Goal: Task Accomplishment & Management: Complete application form

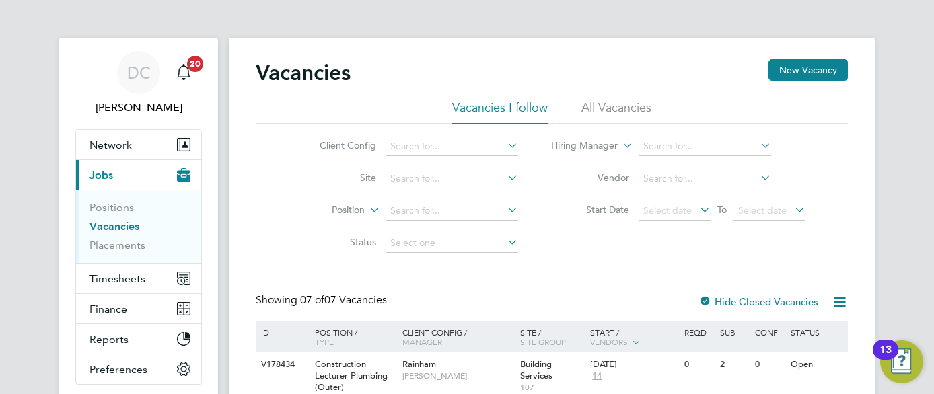
click at [610, 111] on li "All Vacancies" at bounding box center [617, 112] width 70 height 24
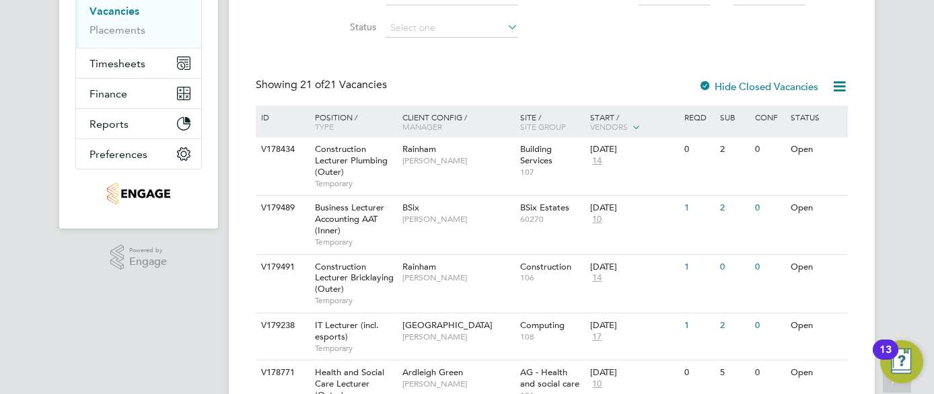
scroll to position [242, 0]
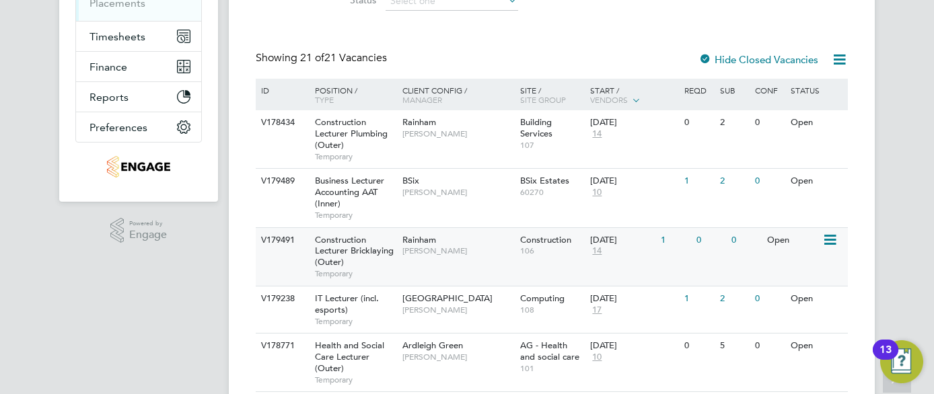
click at [372, 246] on span "Construction Lecturer Bricklaying (Outer)" at bounding box center [354, 251] width 79 height 34
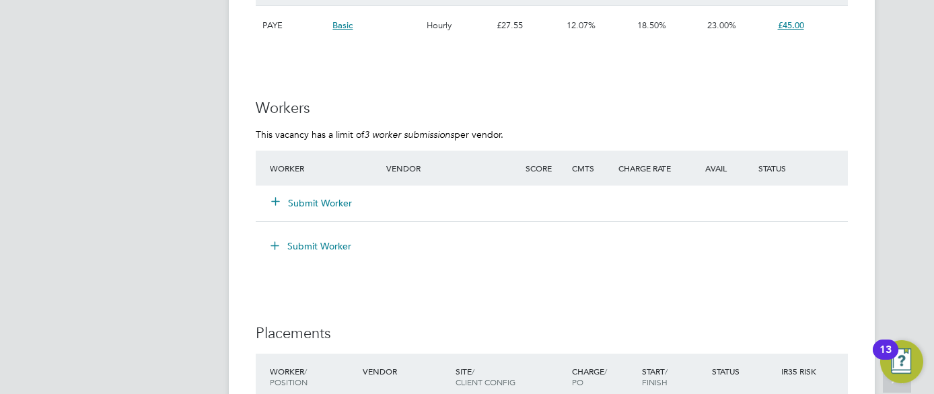
scroll to position [2396, 0]
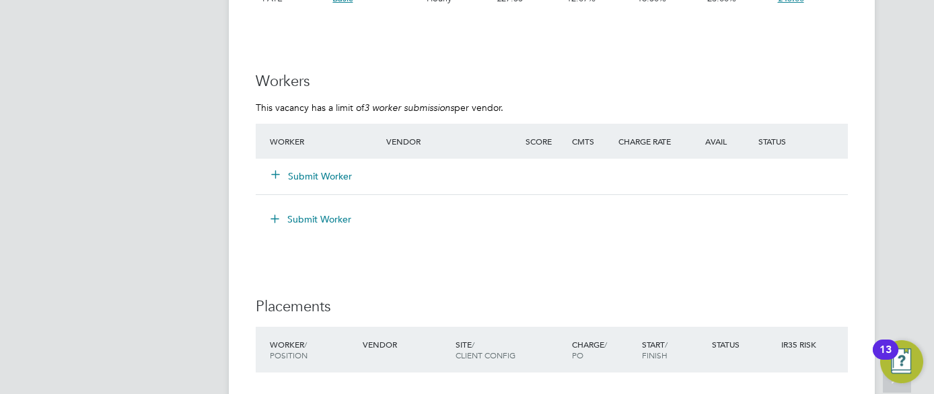
click at [325, 174] on button "Submit Worker" at bounding box center [312, 176] width 81 height 13
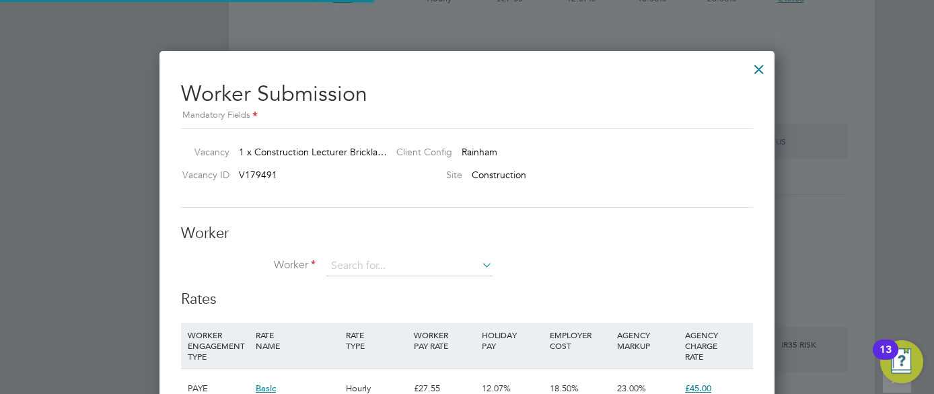
scroll to position [817, 616]
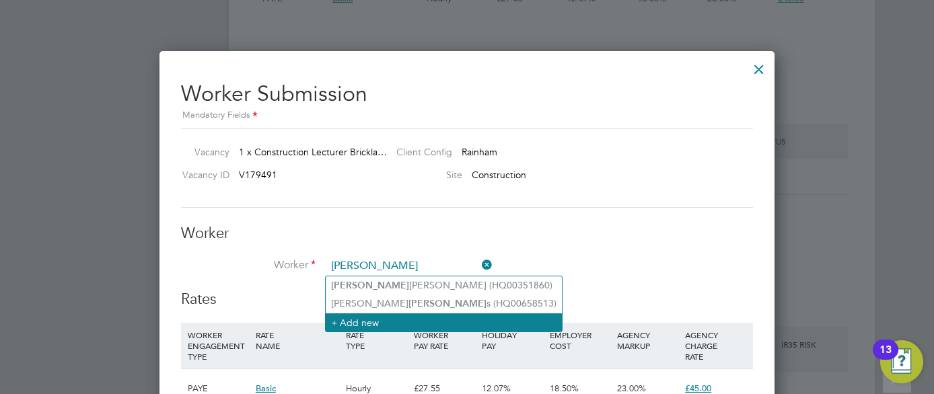
type input "Martin"
click at [356, 323] on li "+ Add new" at bounding box center [444, 323] width 236 height 18
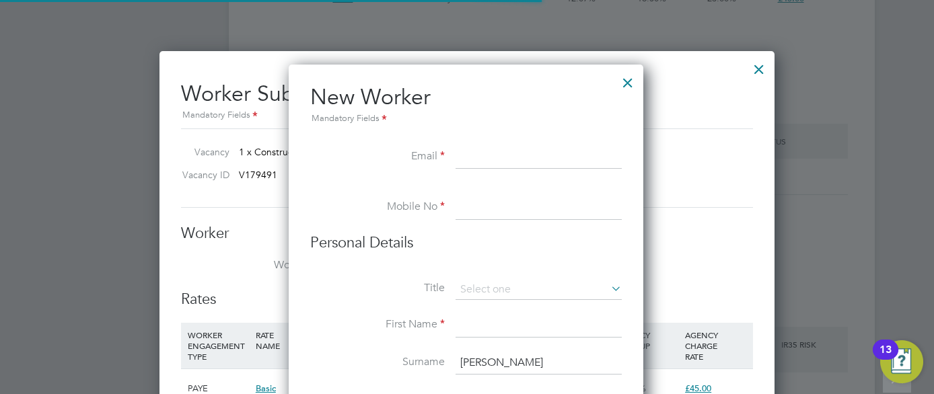
scroll to position [1146, 357]
paste input "francishomeconstruction@yahoo.co.uk"
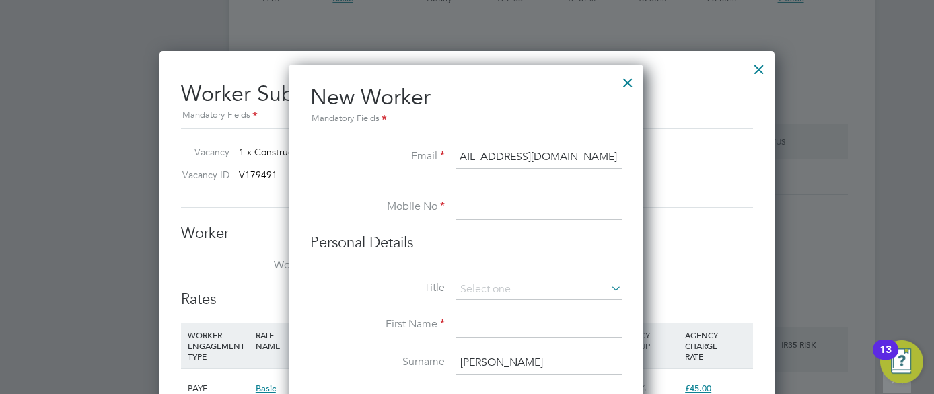
scroll to position [0, 28]
type input "francishomeconstruction@yahoo.co.uk"
type input "07937177085"
click at [526, 329] on input at bounding box center [539, 326] width 166 height 24
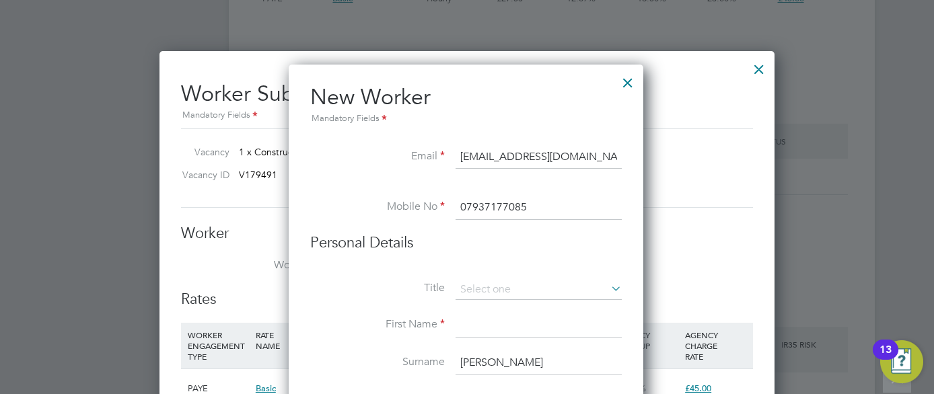
type input "<"
type input "Martin"
click at [554, 365] on input "Martin" at bounding box center [539, 363] width 166 height 24
type input "M"
type input "Francis"
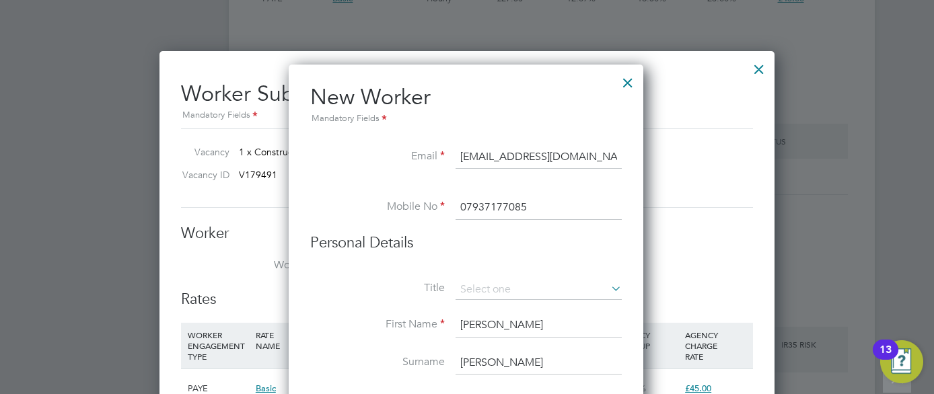
drag, startPoint x: 932, startPoint y: 213, endPoint x: 924, endPoint y: 339, distance: 125.5
click at [924, 339] on div at bounding box center [467, 197] width 934 height 394
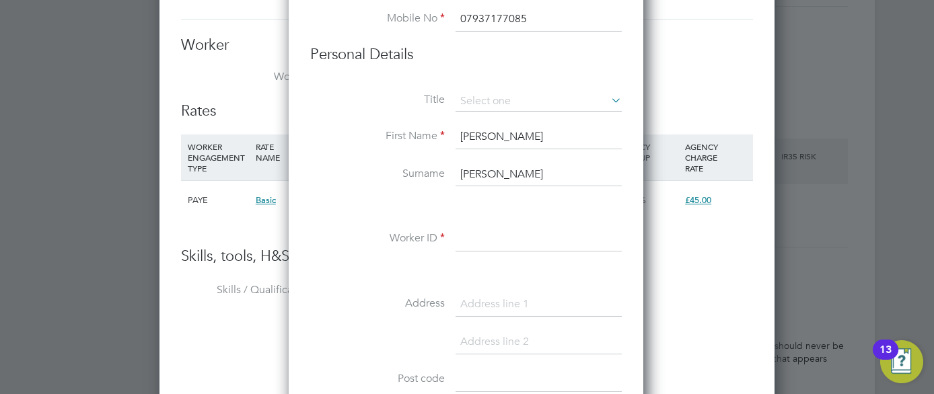
scroll to position [2612, 0]
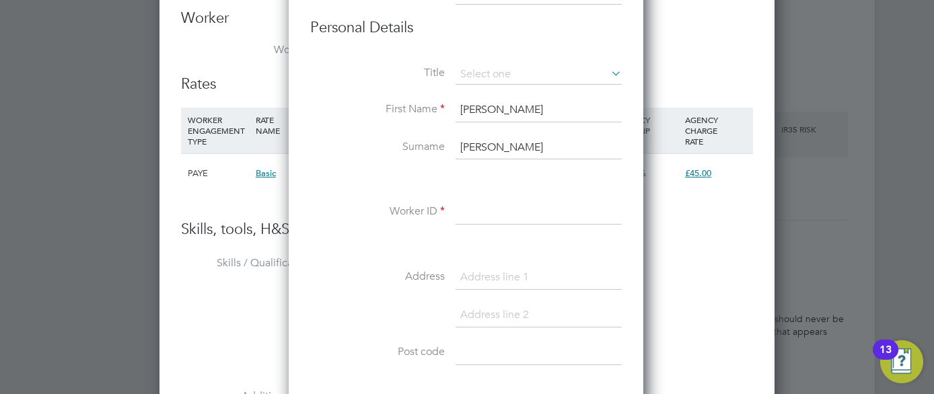
click at [497, 217] on input at bounding box center [539, 213] width 166 height 24
type input "HQ00482413"
click at [648, 328] on li "Tools The list will appear here..." at bounding box center [467, 352] width 572 height 67
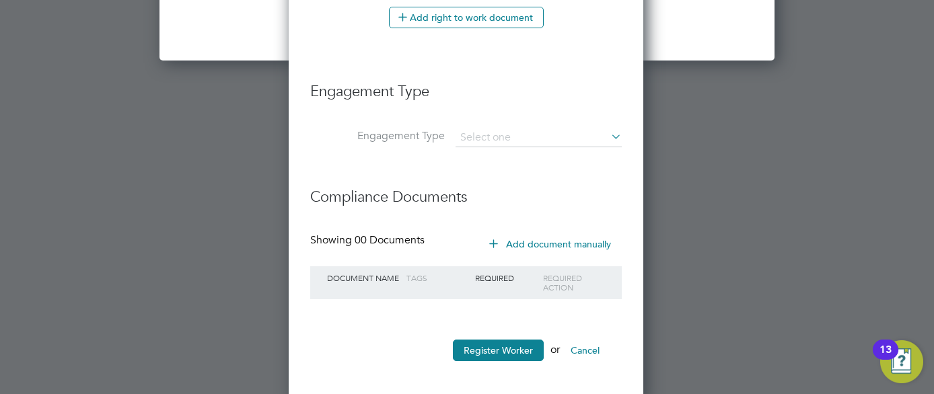
scroll to position [3211, 0]
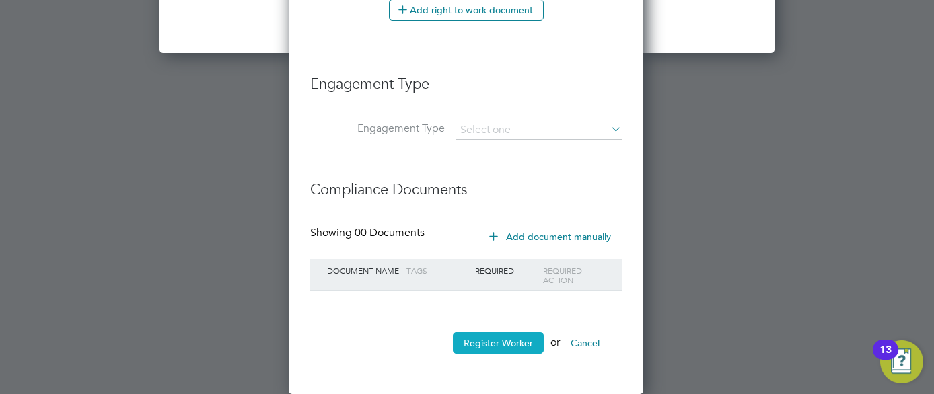
click at [532, 346] on button "Register Worker" at bounding box center [498, 344] width 91 height 22
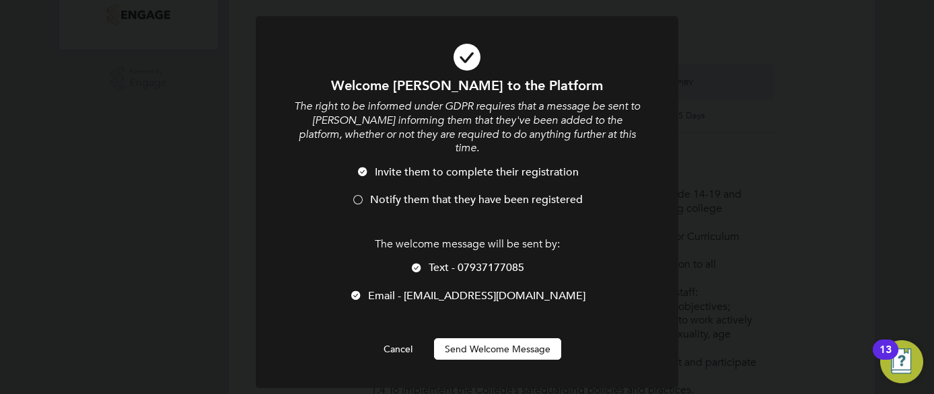
scroll to position [1146, 357]
click at [357, 195] on div at bounding box center [357, 201] width 13 height 13
click at [461, 339] on button "Send Welcome Message" at bounding box center [497, 350] width 127 height 22
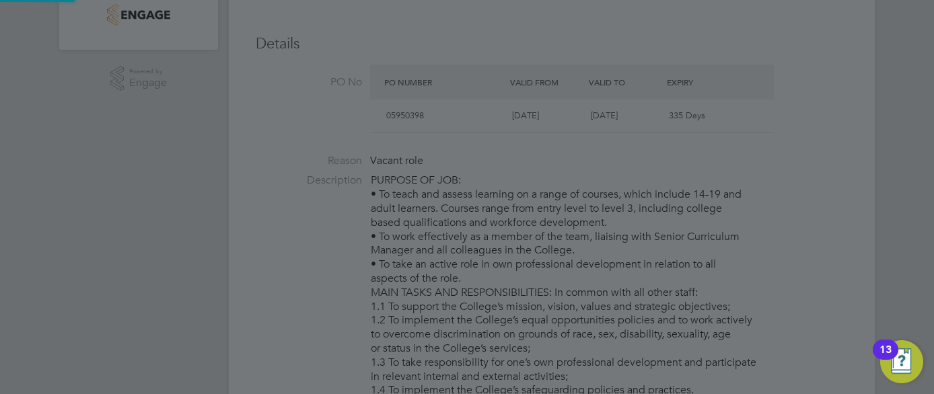
type input "Martin Francis (HQ00482413)"
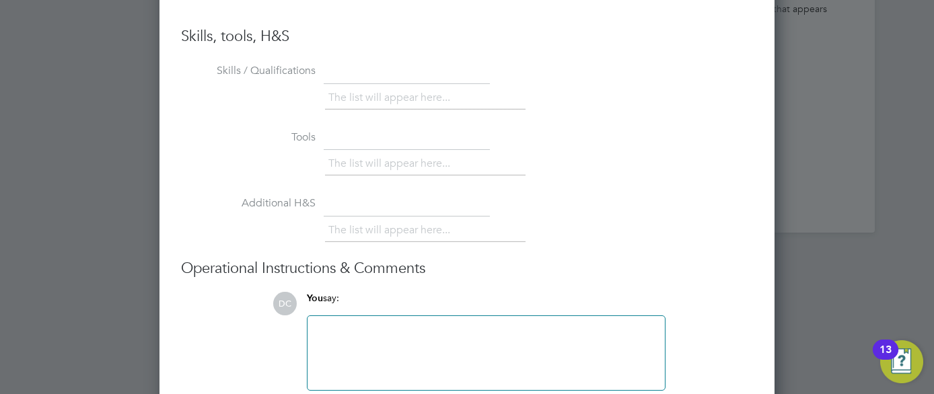
scroll to position [2962, 0]
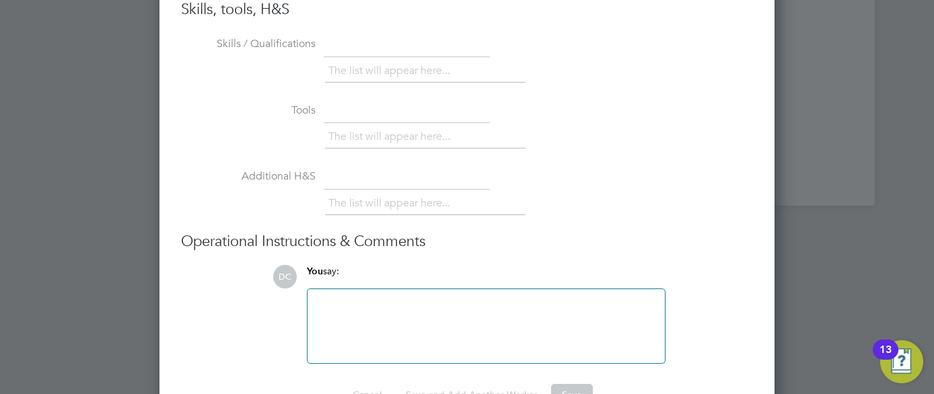
click at [334, 310] on div at bounding box center [486, 327] width 341 height 58
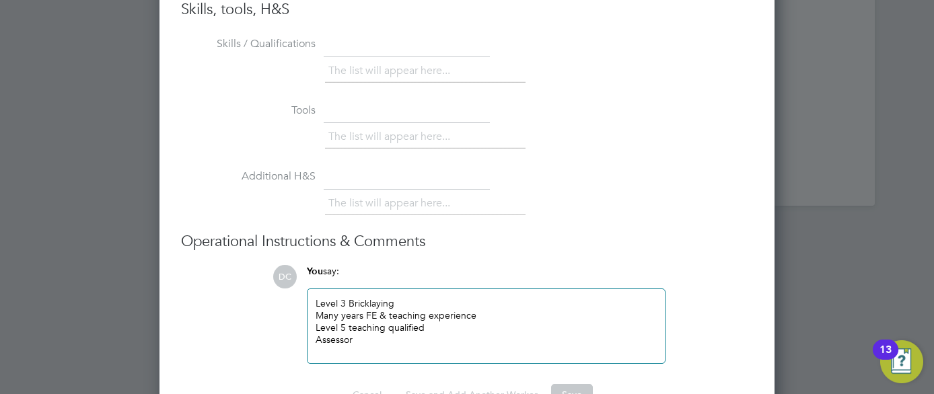
click at [425, 330] on div "Level 5 teaching qualified" at bounding box center [486, 328] width 341 height 12
click at [319, 337] on div "Assessor" at bounding box center [486, 340] width 341 height 12
click at [354, 343] on div "Assessor" at bounding box center [486, 340] width 341 height 12
click at [613, 130] on div "The list will appear here..." at bounding box center [539, 138] width 428 height 27
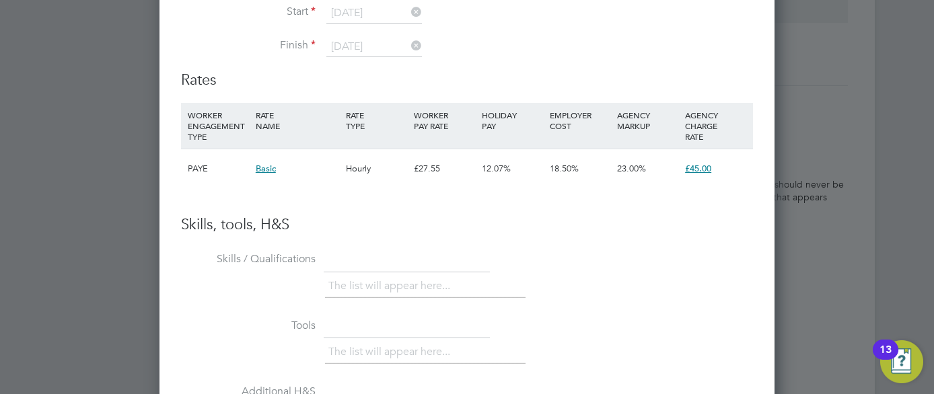
scroll to position [2719, 0]
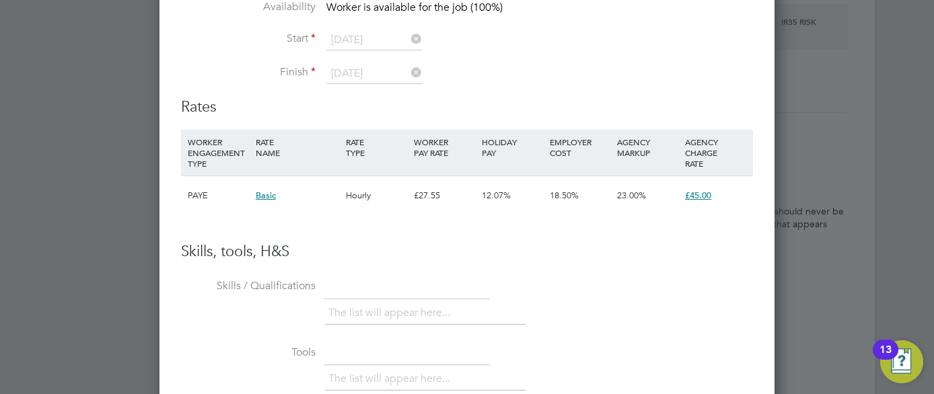
click at [416, 192] on div "£27.55" at bounding box center [445, 195] width 68 height 39
click at [266, 197] on span "Basic" at bounding box center [266, 195] width 20 height 11
click at [273, 217] on div "n/a" at bounding box center [348, 226] width 203 height 36
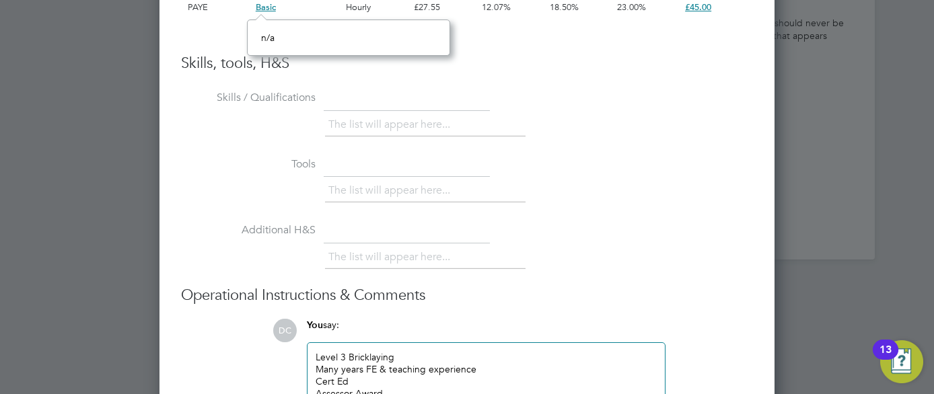
scroll to position [3000, 0]
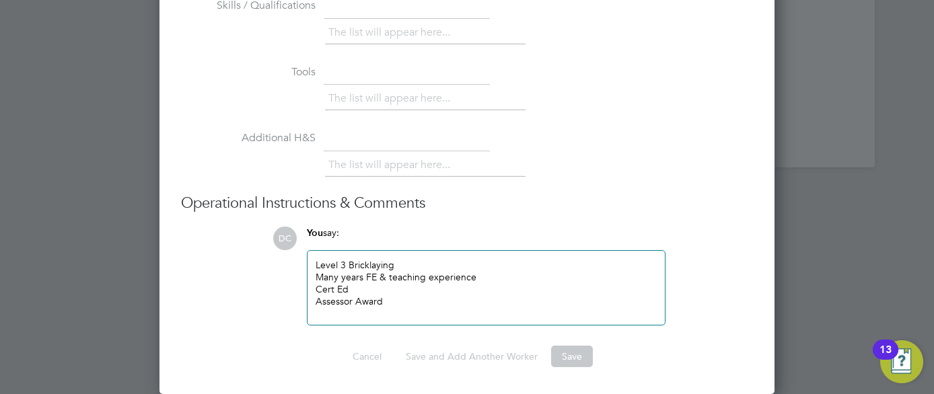
click at [452, 304] on div "Assessor Award" at bounding box center [486, 301] width 341 height 12
click at [605, 127] on li "Tools The list will appear here..." at bounding box center [467, 94] width 572 height 67
click at [394, 308] on div "Level 3 Bricklaying Many years FE & teaching experience Cert Ed Assessor Award" at bounding box center [486, 288] width 341 height 58
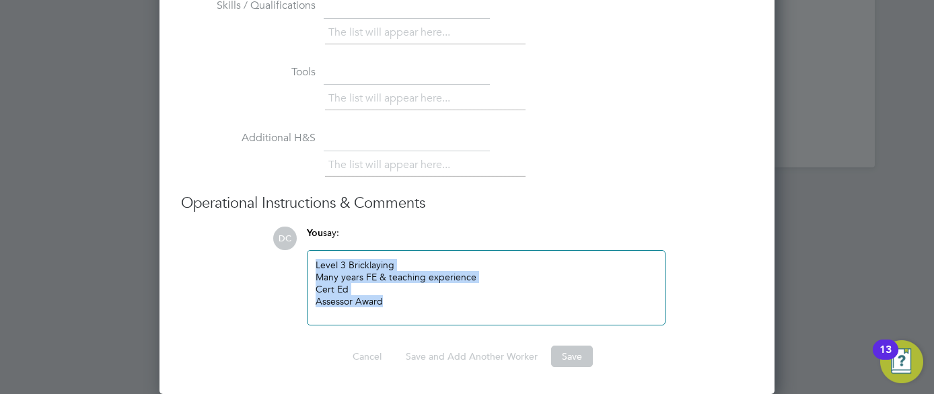
drag, startPoint x: 394, startPoint y: 308, endPoint x: 314, endPoint y: 256, distance: 96.0
click at [314, 256] on div "Level 3 Bricklaying Many years FE & teaching experience Cert Ed Assessor Award" at bounding box center [486, 288] width 357 height 74
copy div "Level 3 Bricklaying Many years FE & teaching experience Cert Ed Assessor Award"
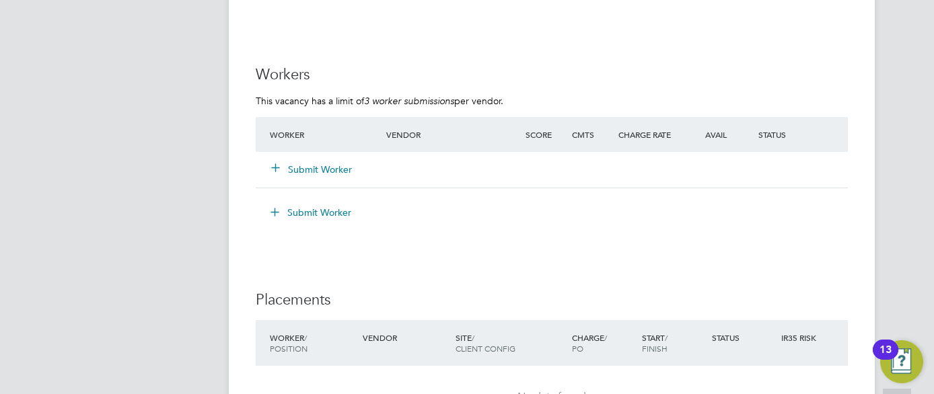
scroll to position [2396, 0]
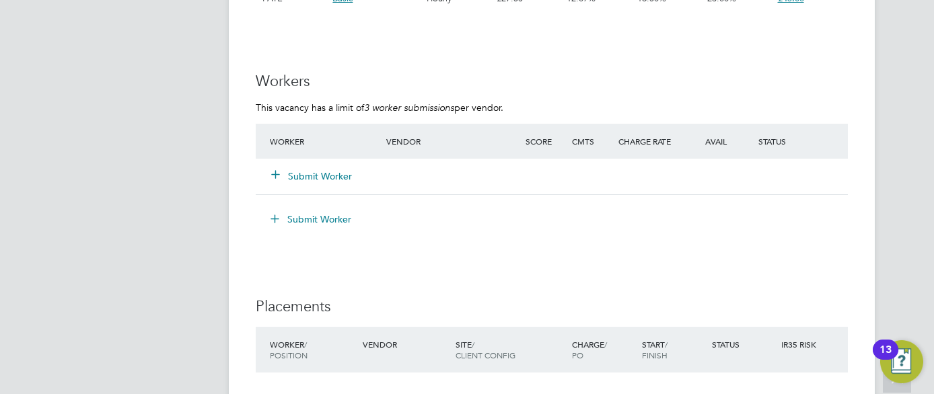
click at [346, 176] on button "Submit Worker" at bounding box center [312, 176] width 81 height 13
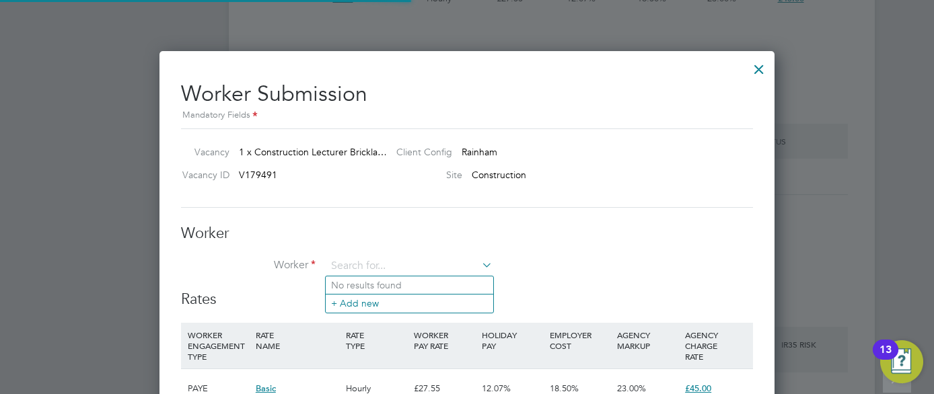
scroll to position [40, 92]
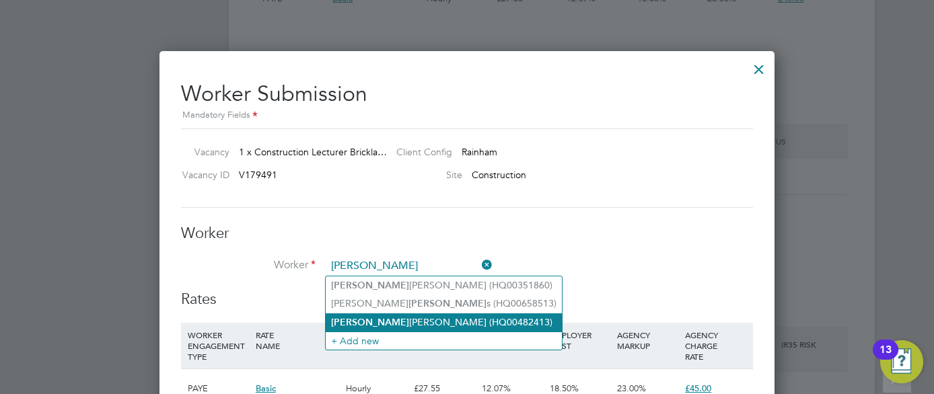
click at [359, 318] on b "Martin" at bounding box center [370, 322] width 78 height 11
type input "Martin Francis (HQ00482413)"
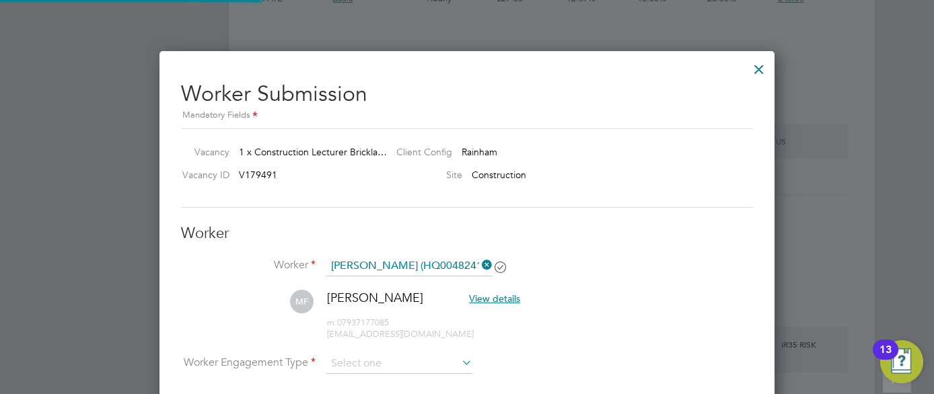
scroll to position [1119, 616]
click at [398, 366] on input at bounding box center [399, 365] width 146 height 20
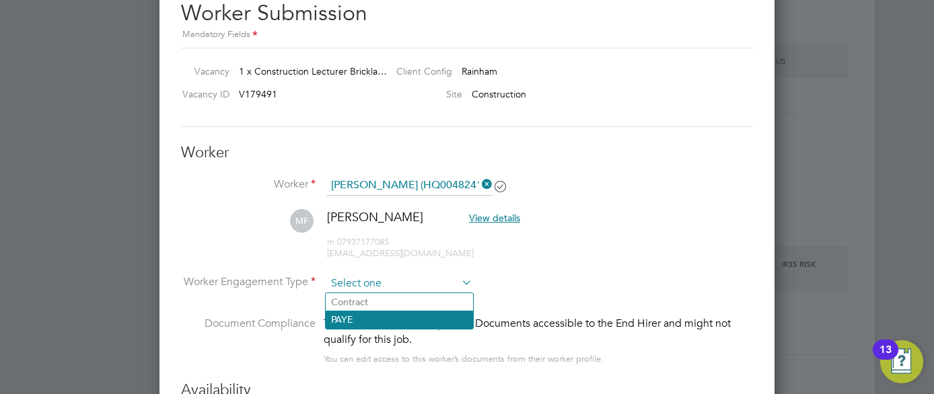
scroll to position [2504, 0]
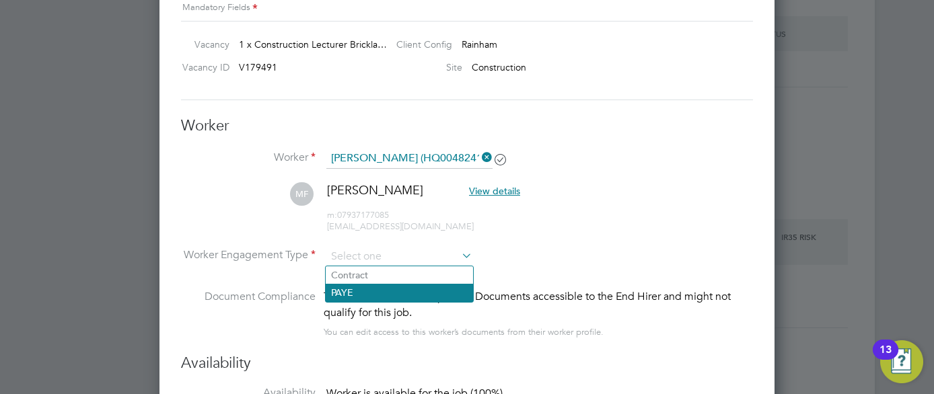
click at [374, 289] on li "PAYE" at bounding box center [399, 293] width 147 height 18
type input "PAYE"
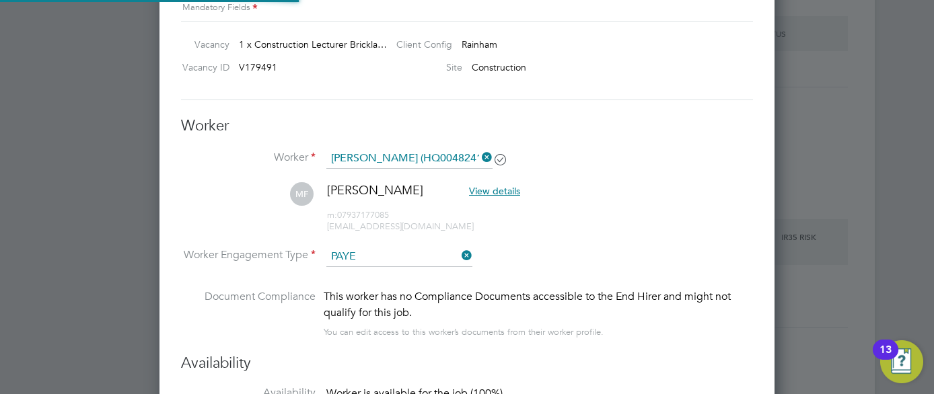
scroll to position [7, 7]
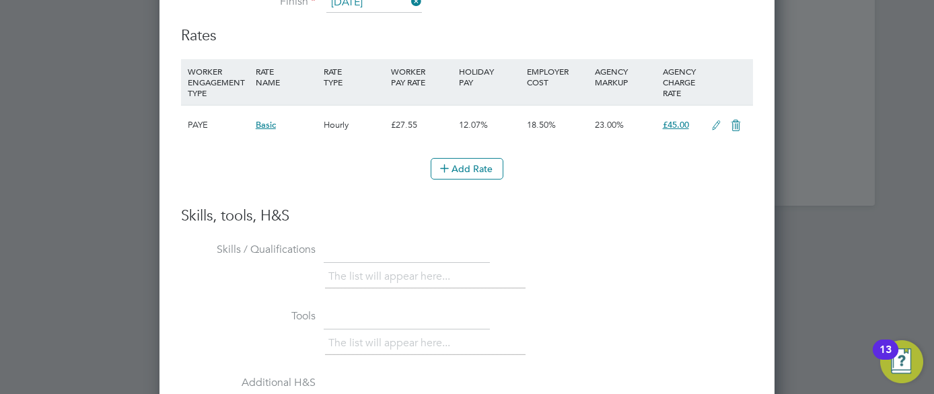
click at [716, 120] on icon at bounding box center [716, 125] width 17 height 11
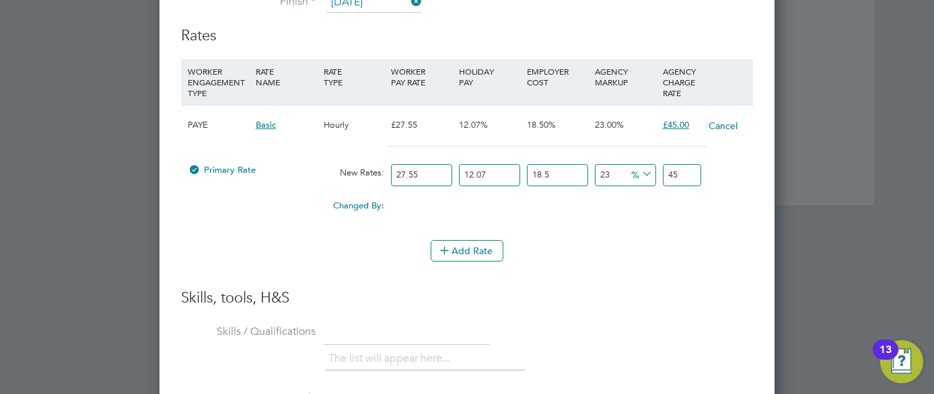
click at [433, 171] on input "27.55" at bounding box center [421, 175] width 61 height 22
type input "27.5"
type input "44.9205978375"
type input "27"
type input "44.103859695"
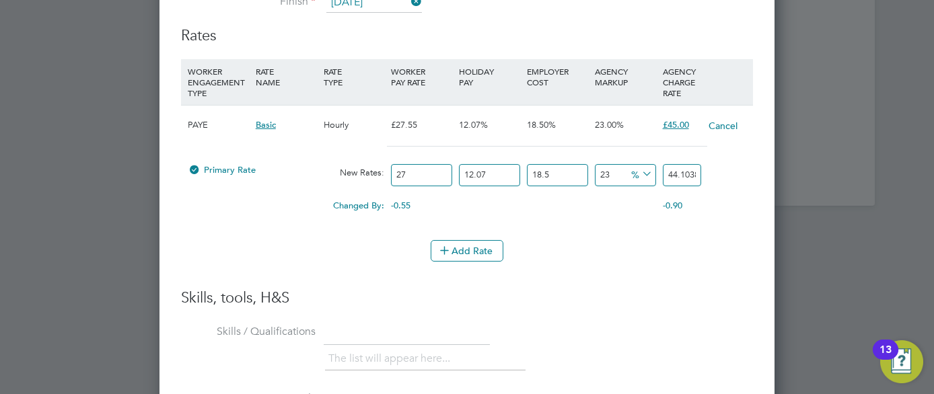
type input "2"
type input "3.26695257"
type input "4"
type input "6.53390514"
type input "44"
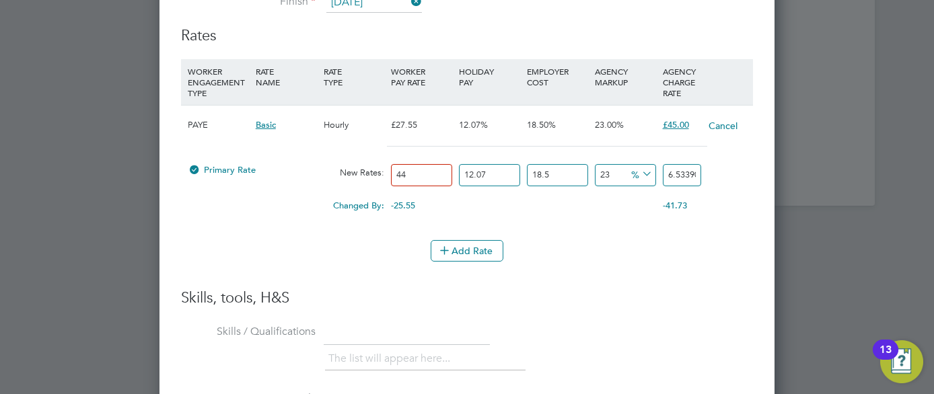
type input "71.87295654"
type input "4"
type input "6.53390514"
type input "42"
type input "68.60600397"
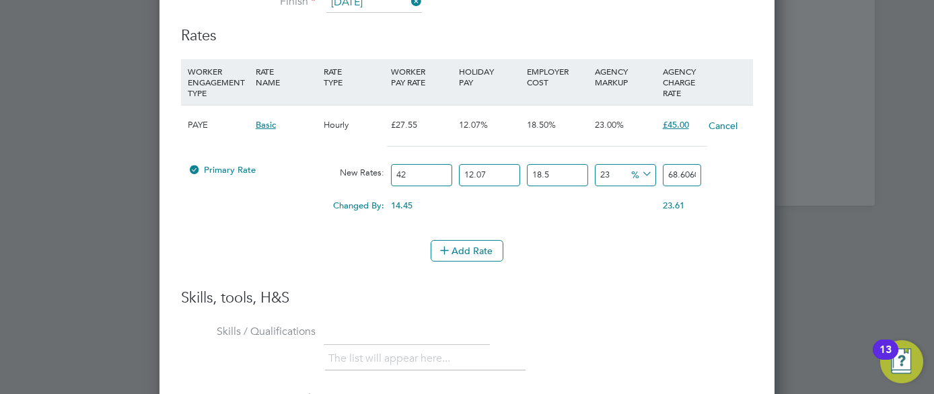
type input "4"
type input "6.53390514"
type input "40"
type input "65.3390514"
type input "39"
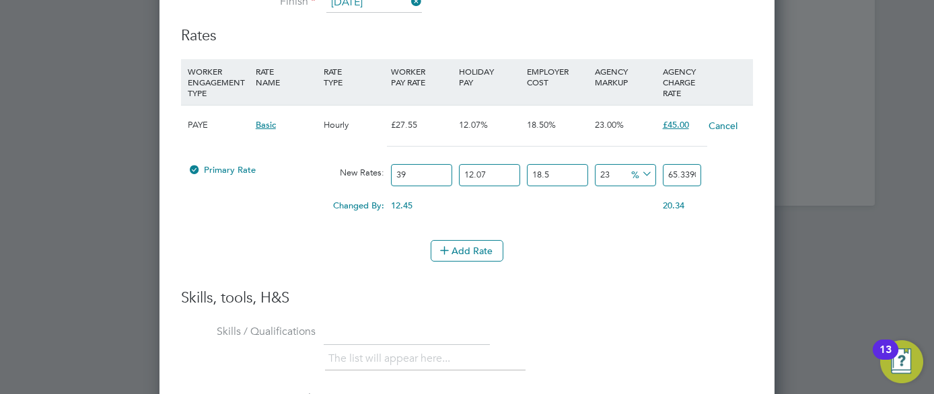
type input "63.705575115"
type input "38"
type input "62.07209883"
type input "39"
type input "63.705575115"
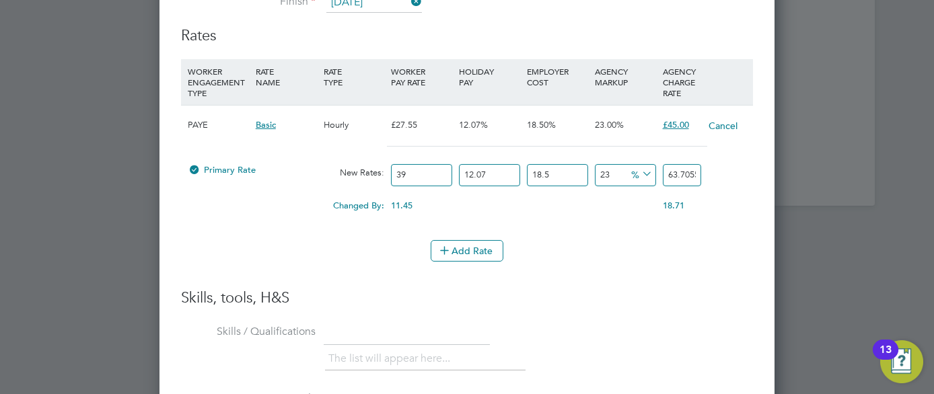
type input "40"
type input "65.3390514"
click at [887, 166] on div at bounding box center [467, 197] width 934 height 394
click at [469, 252] on button "Add Rate" at bounding box center [467, 251] width 73 height 22
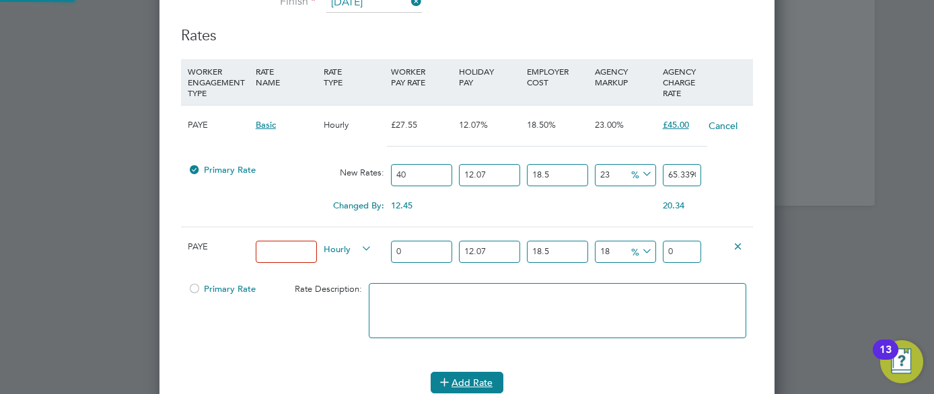
scroll to position [1368, 616]
click at [739, 244] on icon at bounding box center [738, 246] width 10 height 10
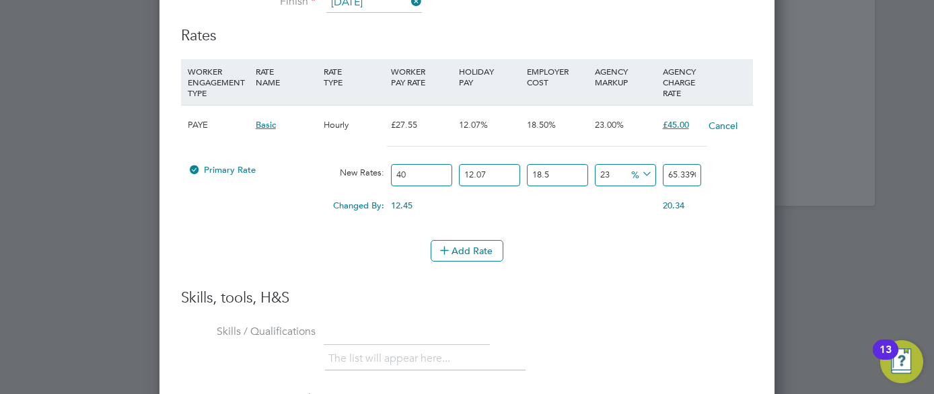
click at [739, 244] on div "Add Rate" at bounding box center [467, 251] width 572 height 22
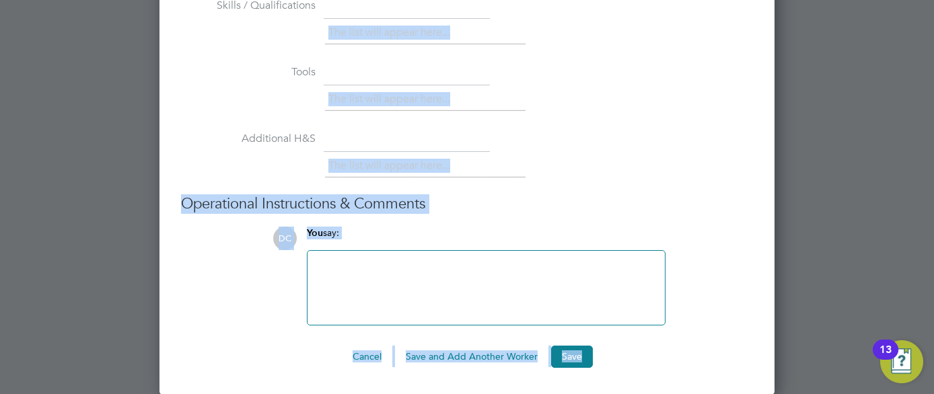
drag, startPoint x: 531, startPoint y: 343, endPoint x: 389, endPoint y: 390, distance: 149.6
copy div "The list will appear here... Tools The list will appear here... Additional H&S …"
click at [394, 294] on div at bounding box center [486, 288] width 341 height 58
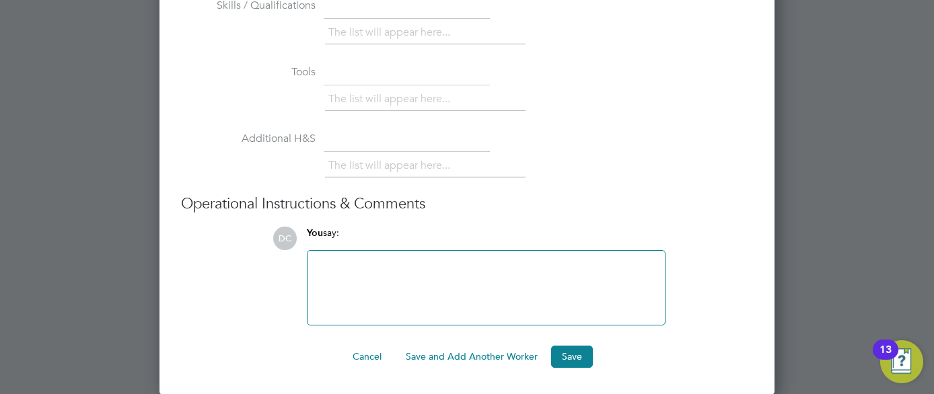
click at [374, 274] on div at bounding box center [486, 288] width 341 height 58
paste div
click at [374, 274] on div at bounding box center [486, 288] width 341 height 58
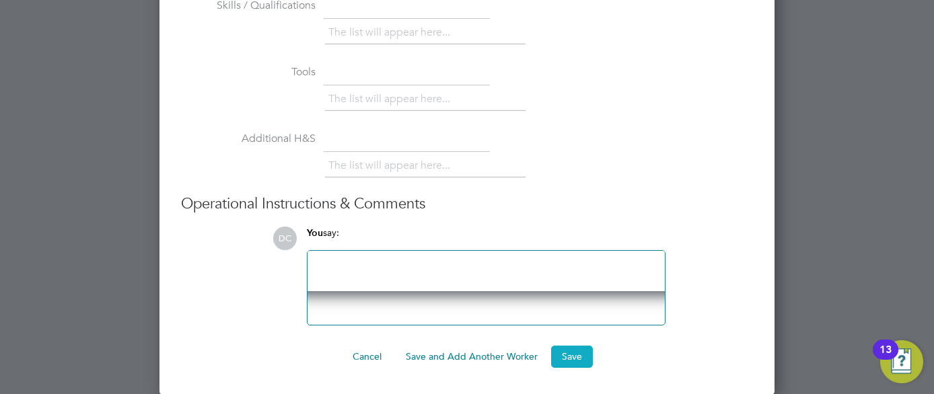
click at [566, 355] on button "Save" at bounding box center [572, 357] width 42 height 22
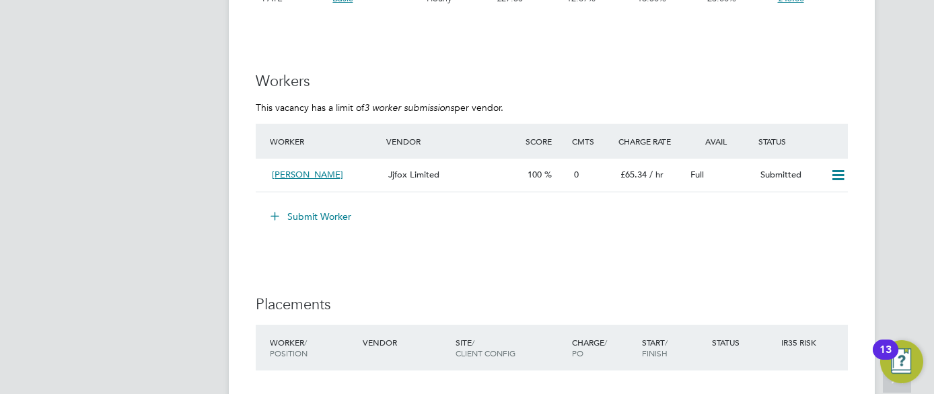
scroll to position [2423, 0]
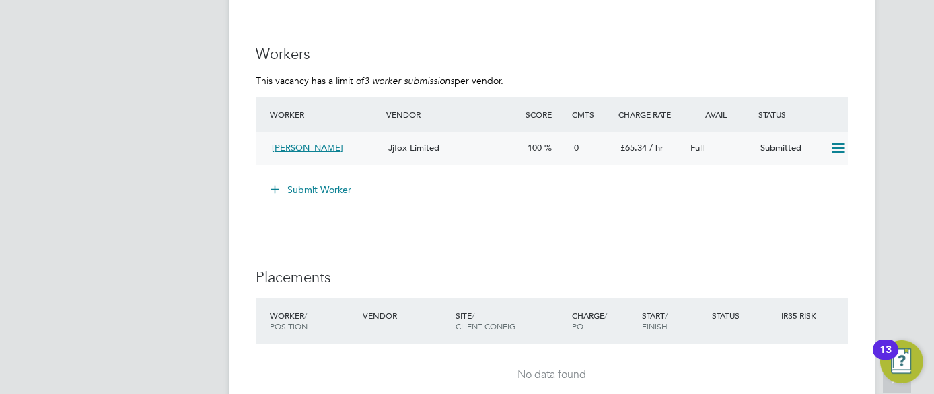
click at [340, 155] on div "[PERSON_NAME]" at bounding box center [325, 148] width 116 height 22
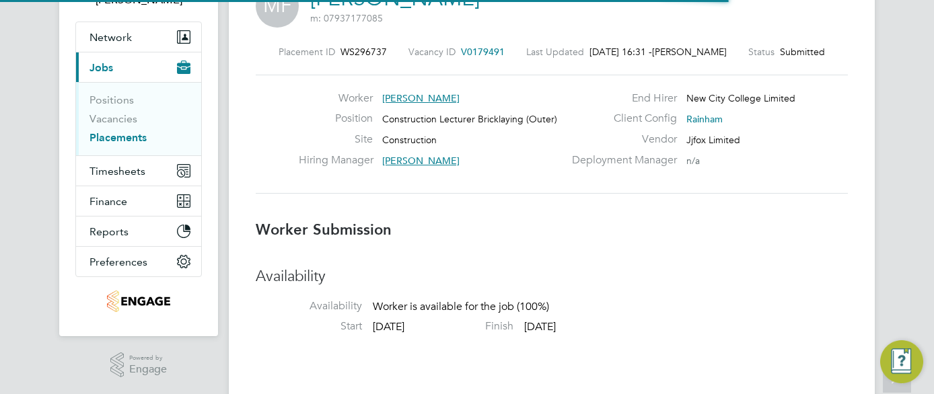
scroll to position [7, 7]
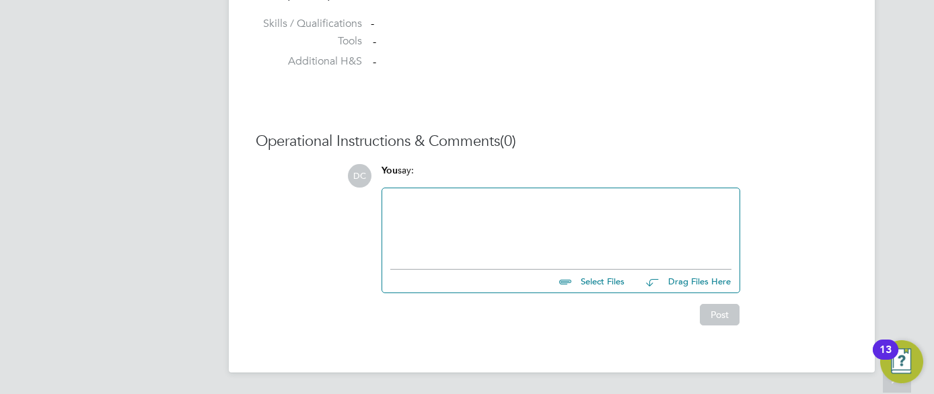
click at [431, 220] on div at bounding box center [560, 226] width 341 height 58
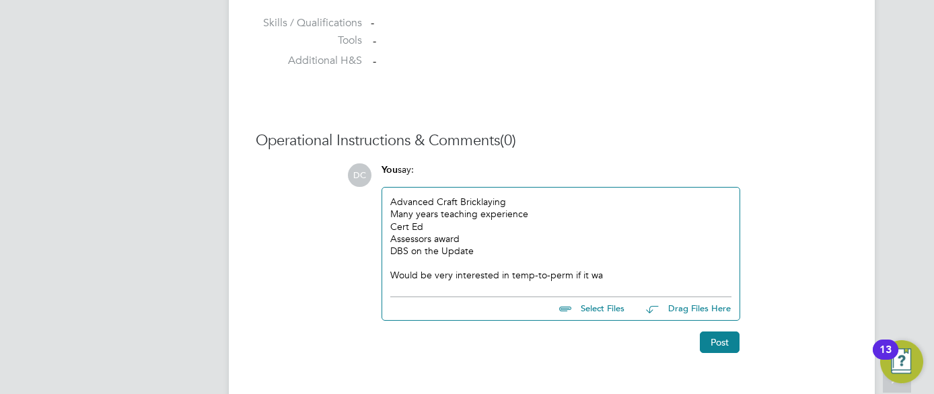
click at [656, 260] on div at bounding box center [560, 263] width 341 height 12
click at [608, 279] on div "Would be very interested in temp-to-perm if it wa" at bounding box center [560, 275] width 341 height 12
click at [623, 273] on div "Would be very interested in temp-to-perm if it was" at bounding box center [560, 275] width 341 height 12
click at [715, 340] on button "Post" at bounding box center [720, 343] width 40 height 22
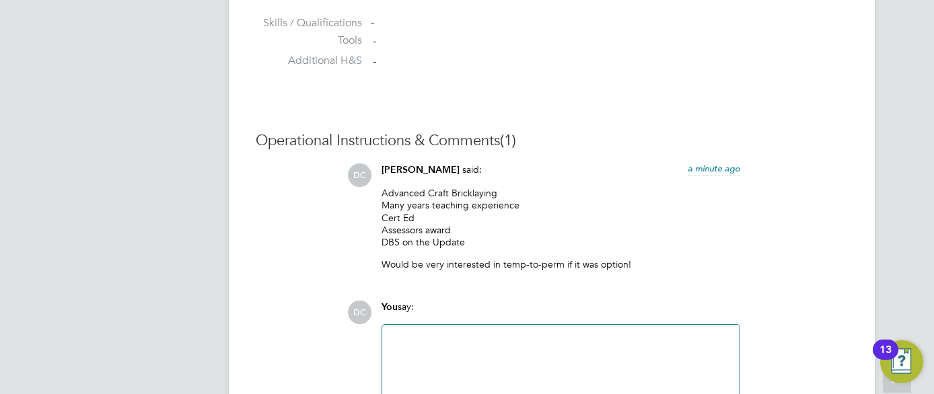
click at [522, 298] on div "Operational Instructions & Comments (1) DC Dan Clarke said: a minute ago Advanc…" at bounding box center [552, 297] width 592 height 332
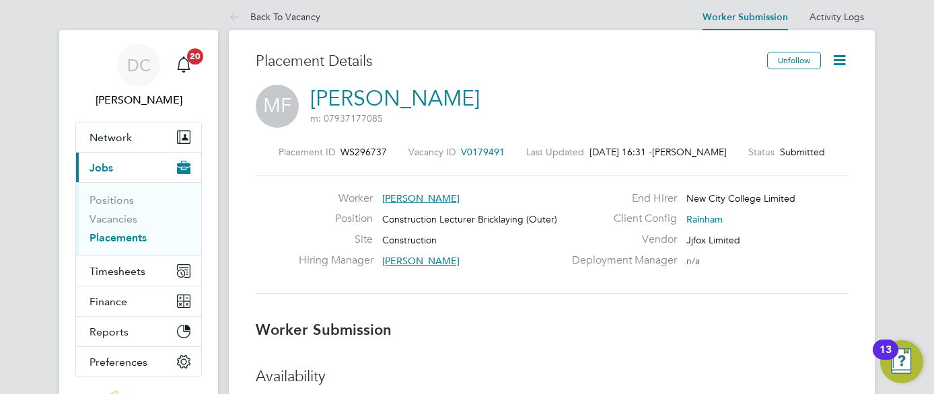
scroll to position [0, 0]
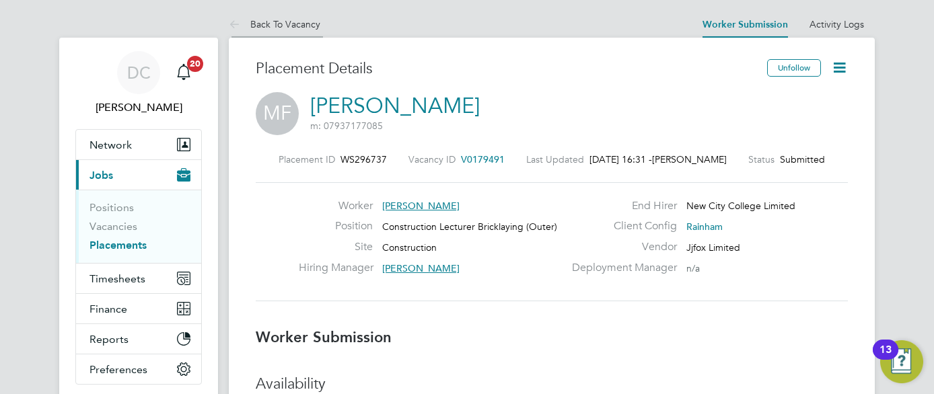
click at [302, 28] on link "Back To Vacancy" at bounding box center [275, 24] width 92 height 12
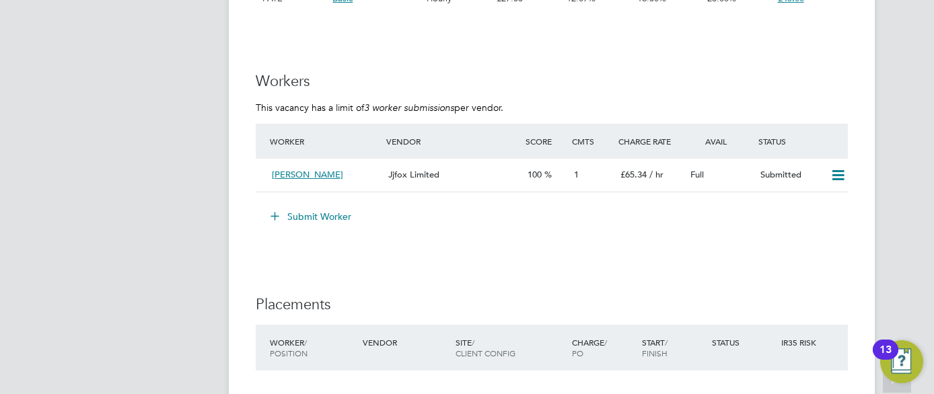
scroll to position [2423, 0]
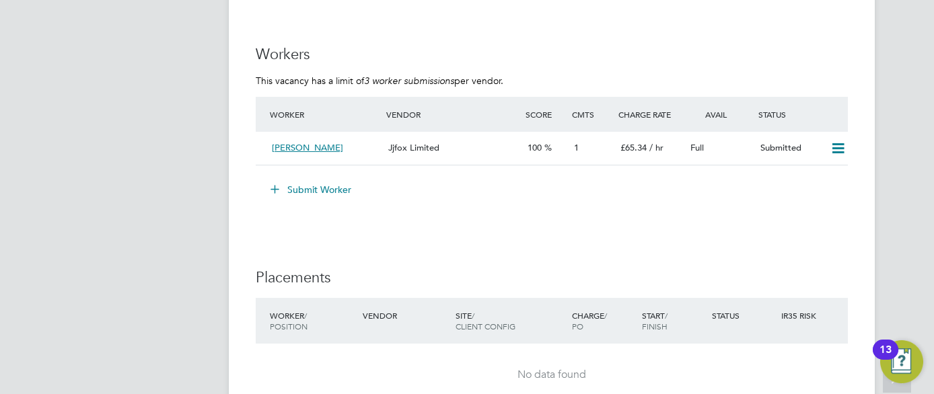
click at [318, 191] on button "Submit Worker" at bounding box center [311, 190] width 101 height 22
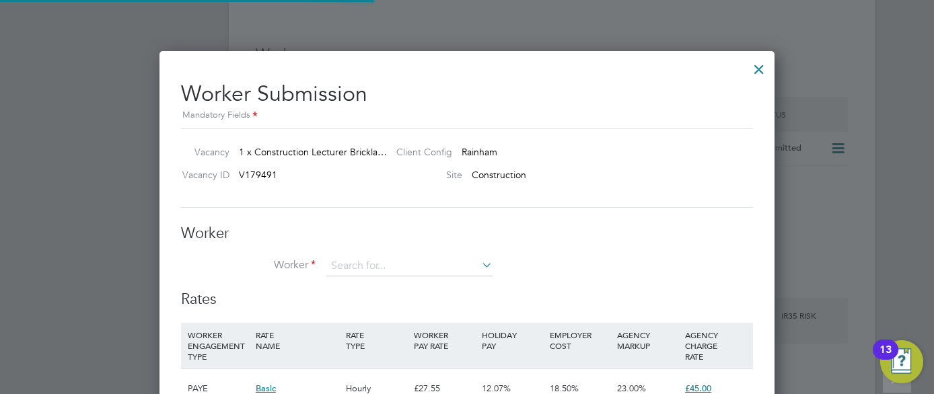
scroll to position [817, 616]
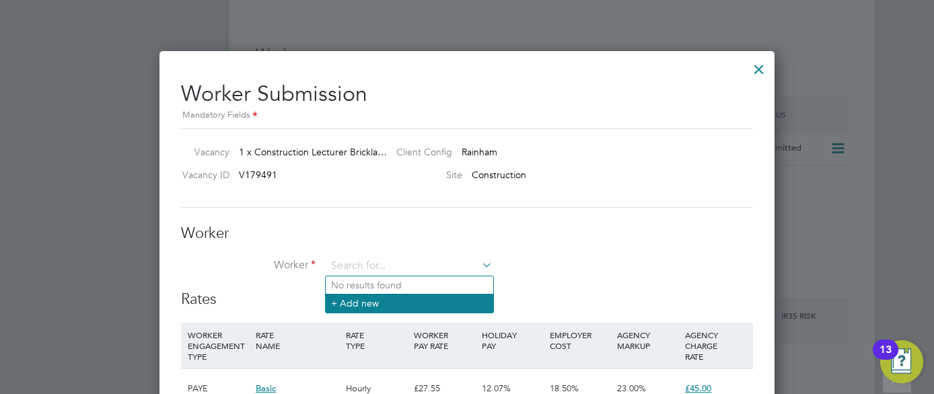
click at [347, 307] on li "+ Add new" at bounding box center [410, 303] width 168 height 18
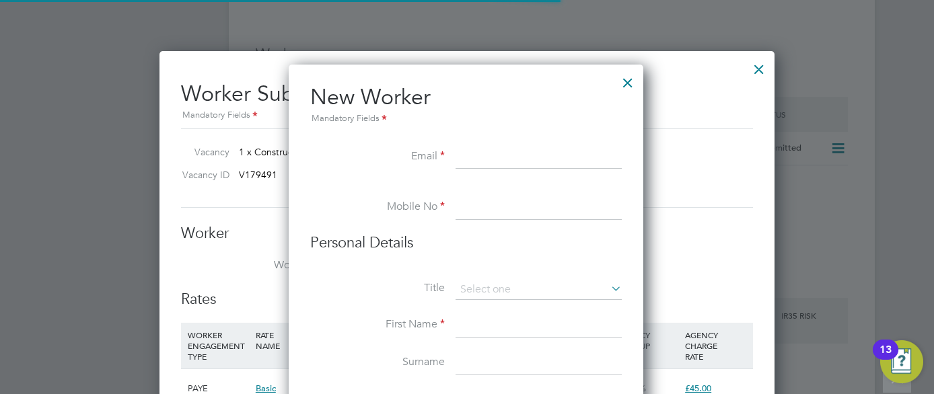
scroll to position [1146, 357]
paste input "MatthewProctor99@yahoo.com"
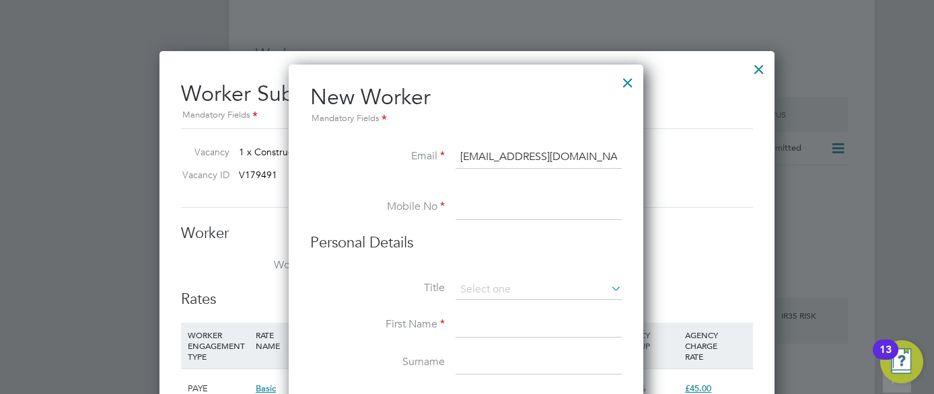
type input "MatthewProctor99@yahoo.com"
click at [453, 205] on li "Mobile No" at bounding box center [466, 215] width 312 height 38
click at [460, 206] on input at bounding box center [539, 208] width 166 height 24
type input "07428301985"
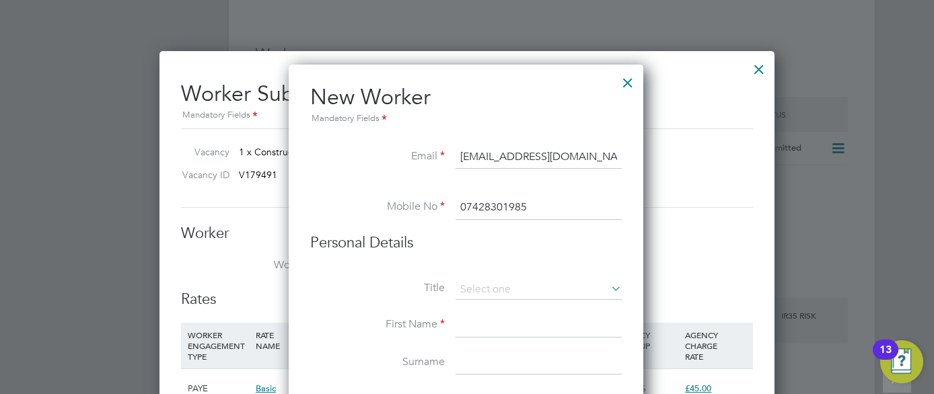
click at [470, 314] on input at bounding box center [539, 326] width 166 height 24
type input "Matthew"
click at [490, 351] on input at bounding box center [539, 363] width 166 height 24
type input "Proctor"
type input "ME17 2QN"
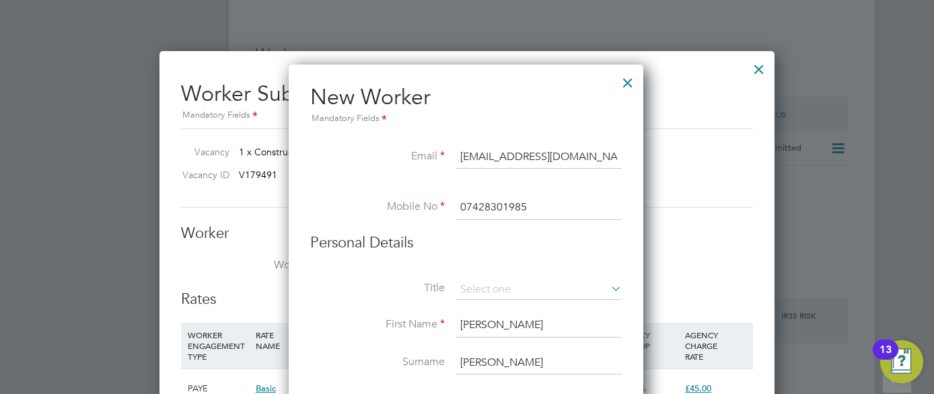
type input "Proctor"
click at [583, 249] on h3 "Personal Details" at bounding box center [466, 244] width 312 height 20
click at [681, 249] on div "Worker Worker Worker Engagement Type" at bounding box center [467, 257] width 572 height 67
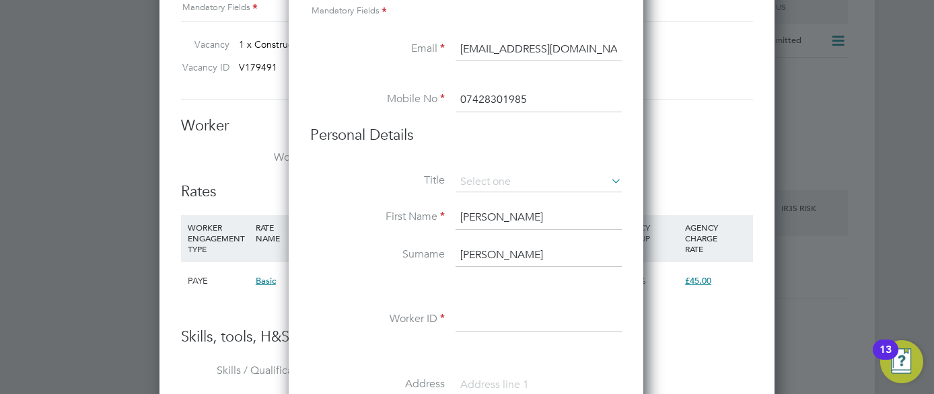
scroll to position [2558, 0]
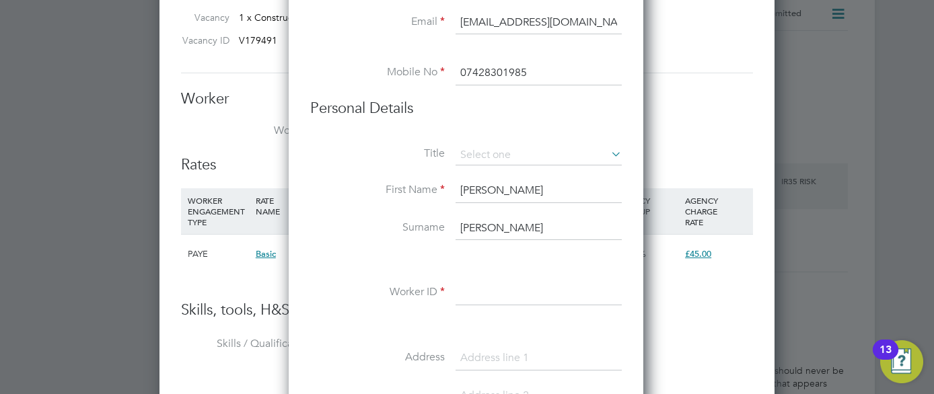
click at [514, 295] on input at bounding box center [539, 293] width 166 height 24
type input "HQ619061"
click at [666, 346] on li "Skills / Qualifications The list will appear here..." at bounding box center [467, 366] width 572 height 67
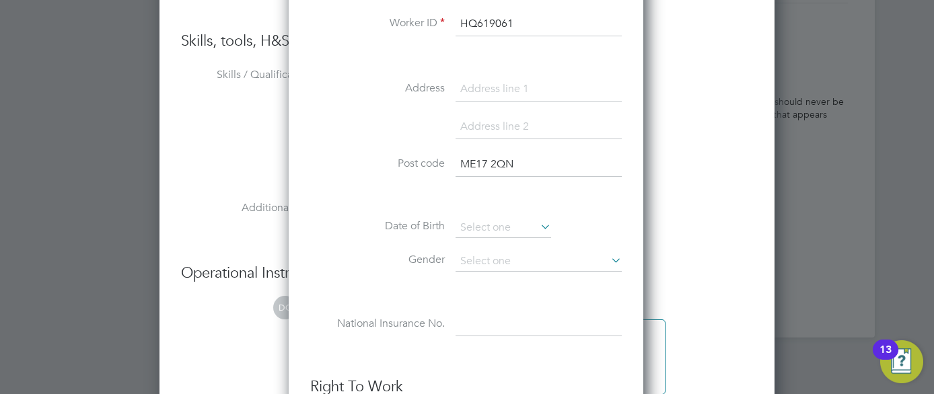
scroll to position [2854, 0]
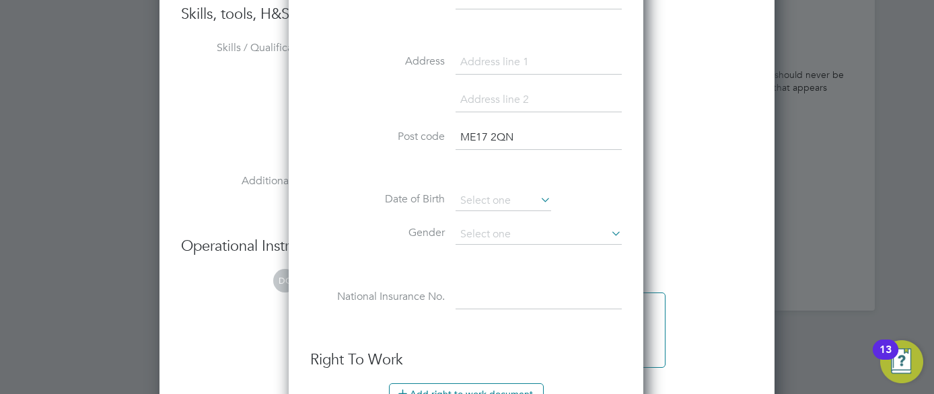
click at [539, 136] on input "ME17 2QN" at bounding box center [539, 138] width 166 height 24
type input "M"
click at [707, 236] on li "Additional H&S The list will appear here..." at bounding box center [467, 203] width 572 height 67
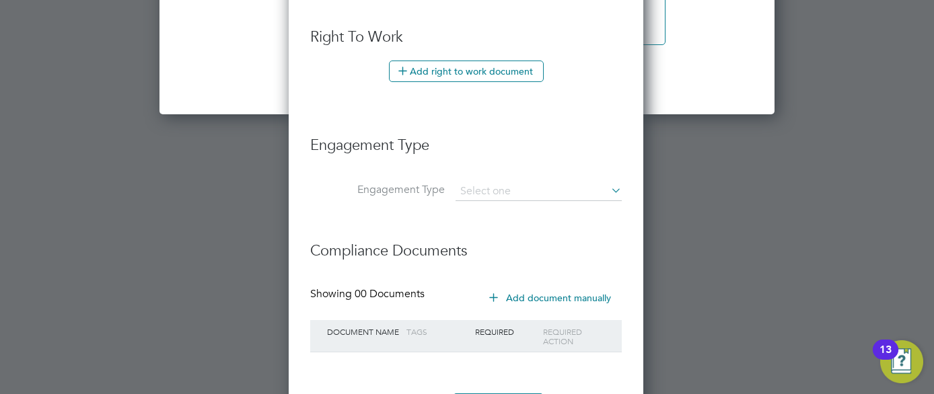
scroll to position [3238, 0]
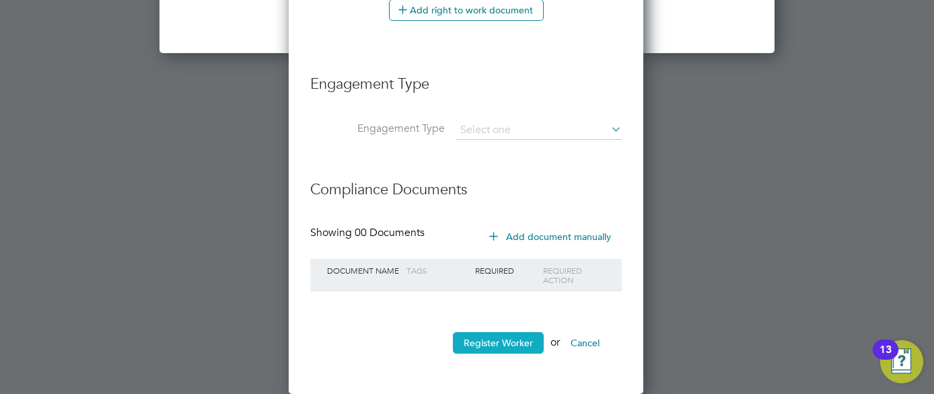
click at [520, 347] on button "Register Worker" at bounding box center [498, 344] width 91 height 22
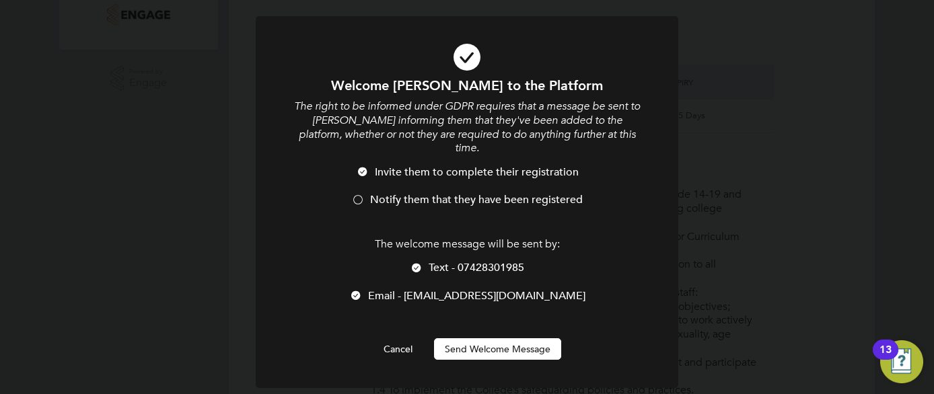
scroll to position [1146, 357]
click at [359, 195] on div at bounding box center [357, 201] width 13 height 13
click at [476, 339] on button "Send Welcome Message" at bounding box center [497, 350] width 127 height 22
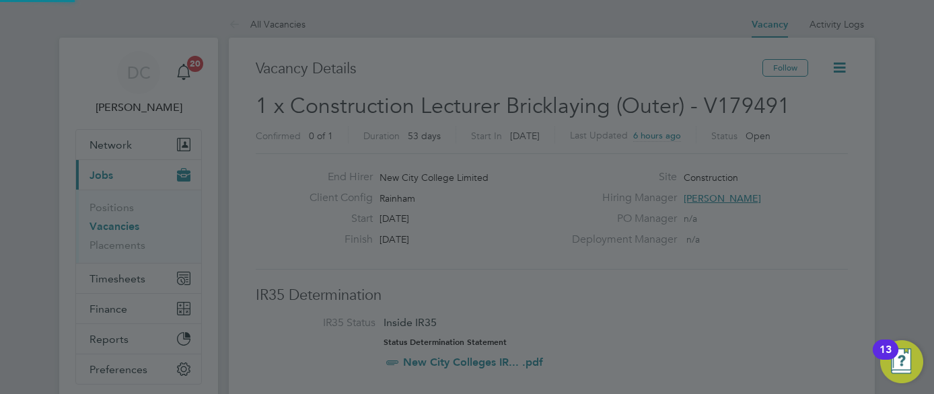
scroll to position [394, 0]
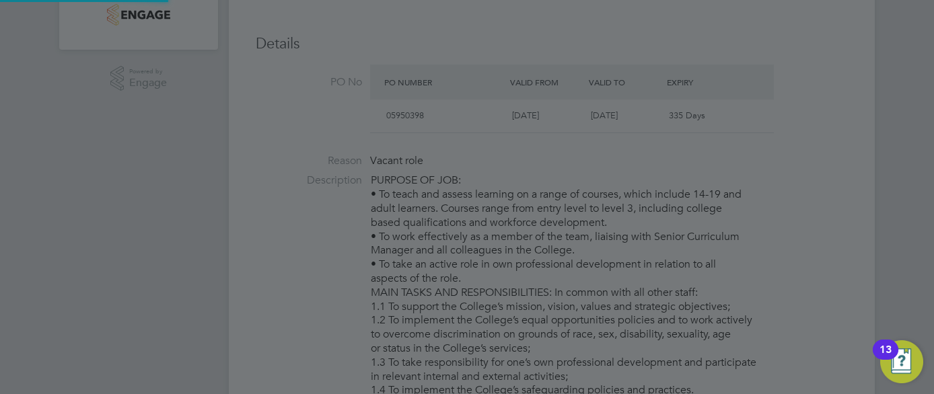
type input "Matthew Proctor (HQ619061)"
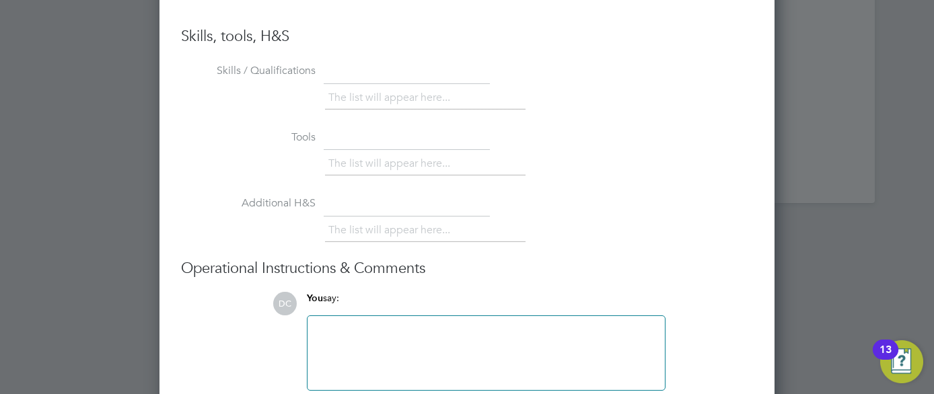
scroll to position [3027, 0]
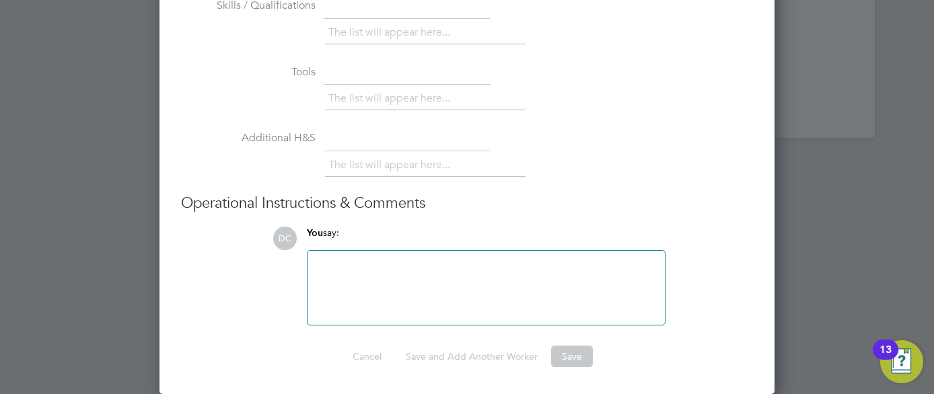
click at [865, 60] on div at bounding box center [467, 197] width 934 height 394
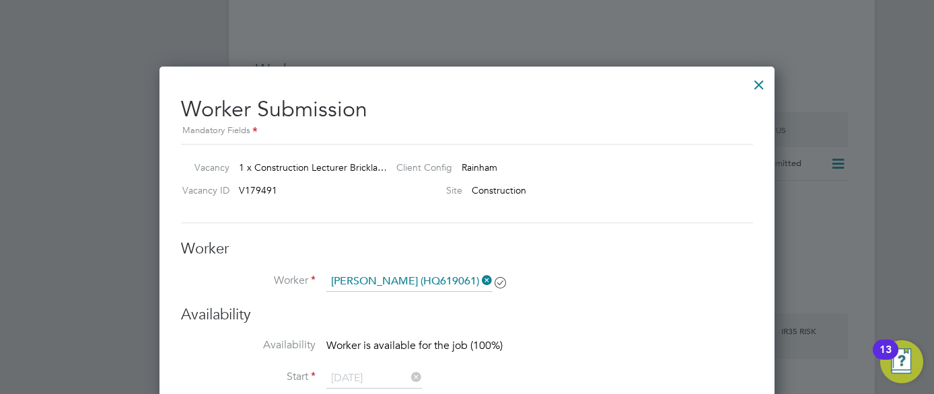
scroll to position [2381, 0]
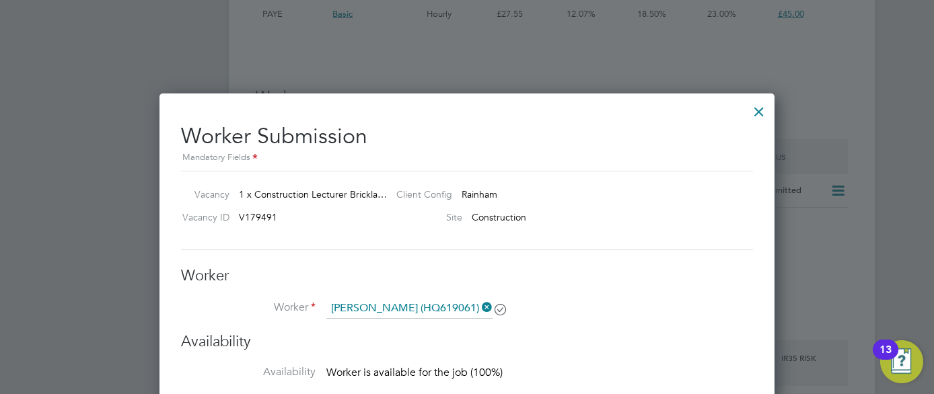
click at [761, 112] on div at bounding box center [759, 108] width 24 height 24
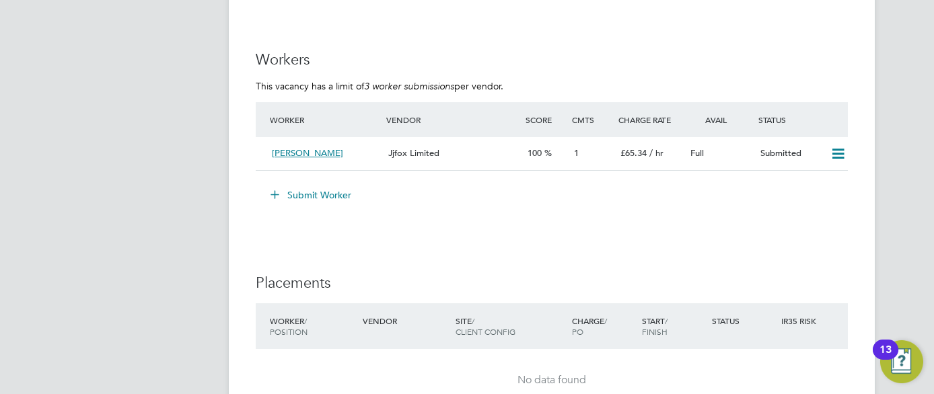
scroll to position [2423, 0]
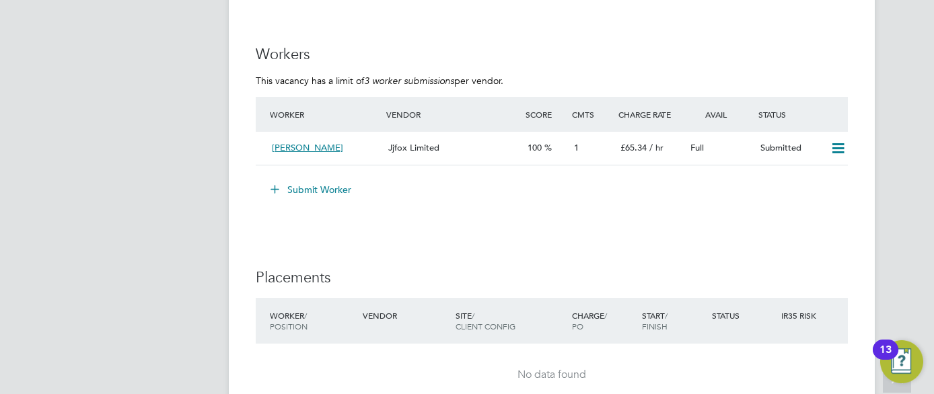
click at [286, 186] on button "Submit Worker" at bounding box center [311, 190] width 101 height 22
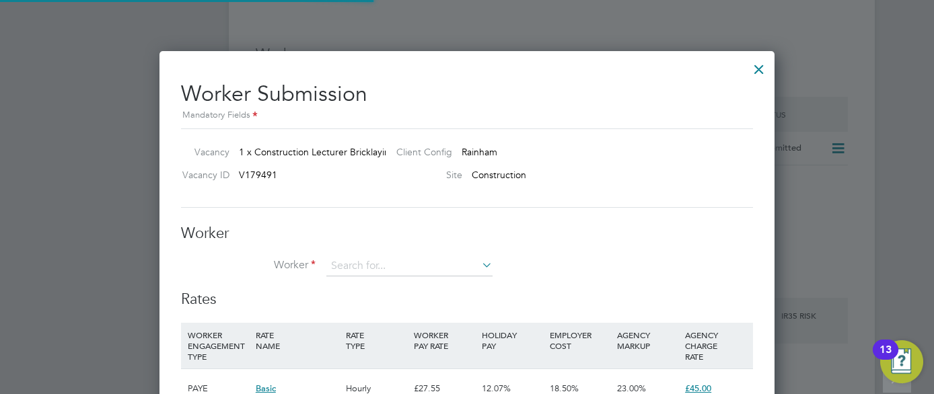
scroll to position [817, 616]
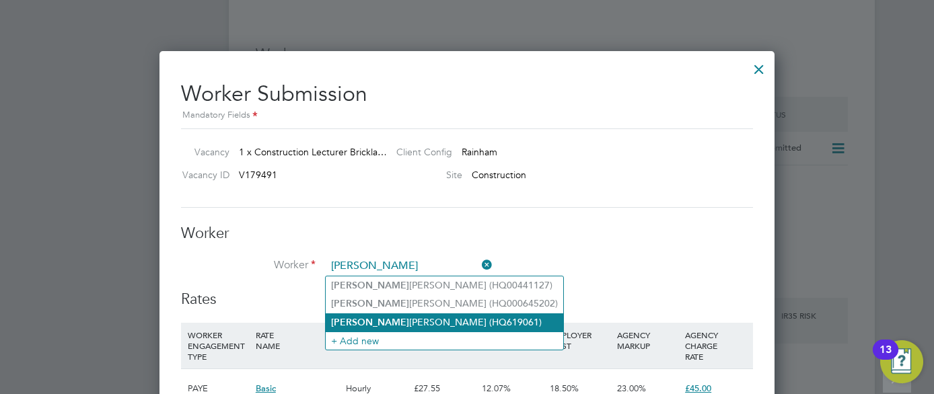
click at [378, 322] on li "Matthew Proctor (HQ619061)" at bounding box center [445, 323] width 238 height 18
type input "Matthew Proctor (HQ619061)"
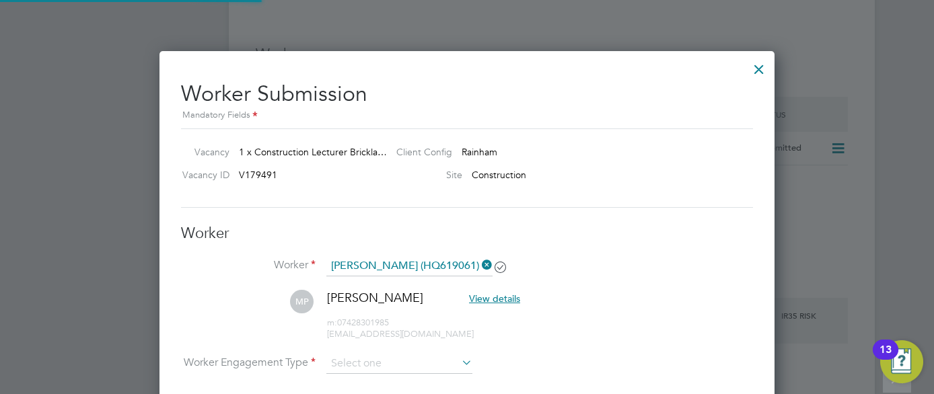
scroll to position [7, 7]
click at [647, 309] on li "MP Matthew Proctor View details m: 07428301985 matthewproctor99@yahoo.com" at bounding box center [467, 322] width 572 height 64
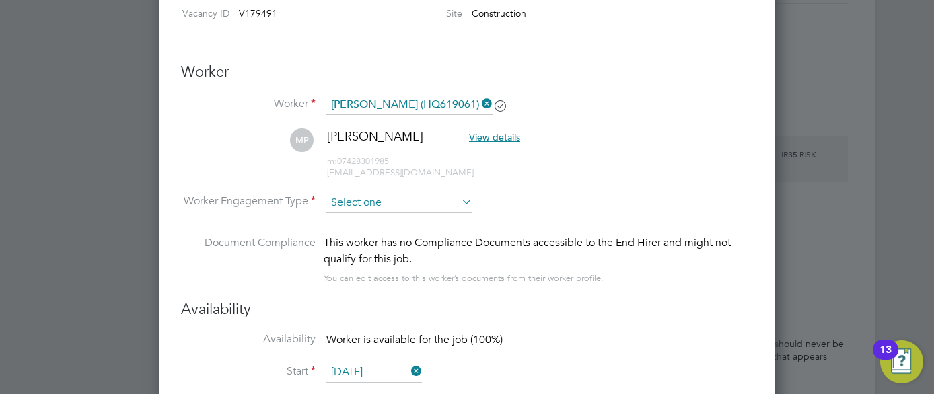
click at [377, 201] on input at bounding box center [399, 203] width 146 height 20
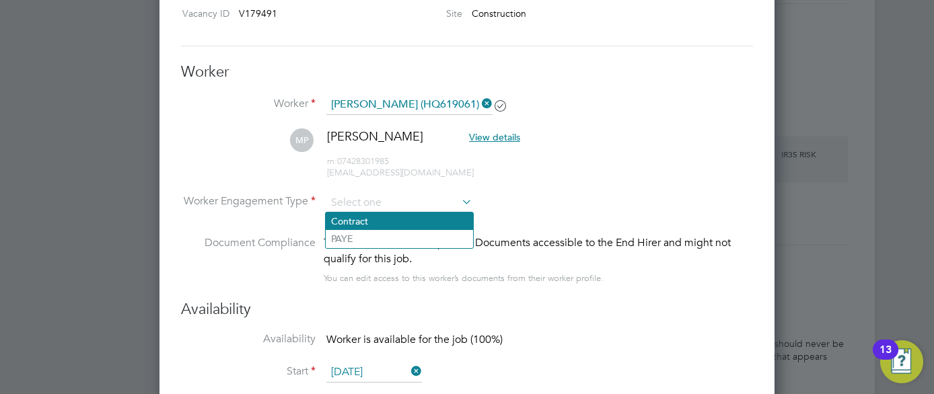
click at [367, 223] on li "Contract" at bounding box center [399, 222] width 147 height 18
type input "Contract"
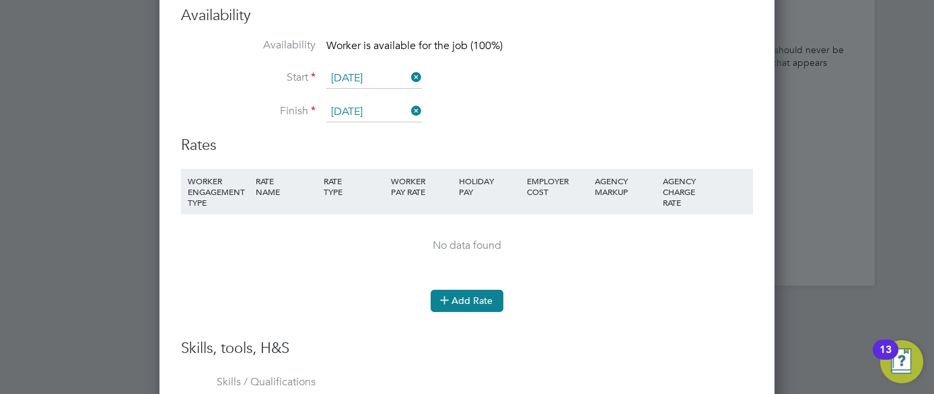
click at [483, 298] on button "Add Rate" at bounding box center [467, 301] width 73 height 22
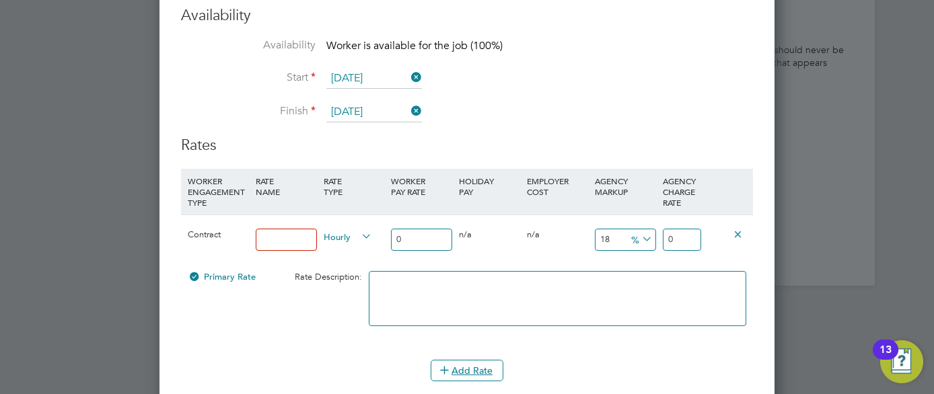
click at [265, 244] on input at bounding box center [286, 240] width 61 height 22
type input "Pay"
click at [409, 241] on input "0" at bounding box center [421, 240] width 61 height 22
type input "4"
type input "4.72"
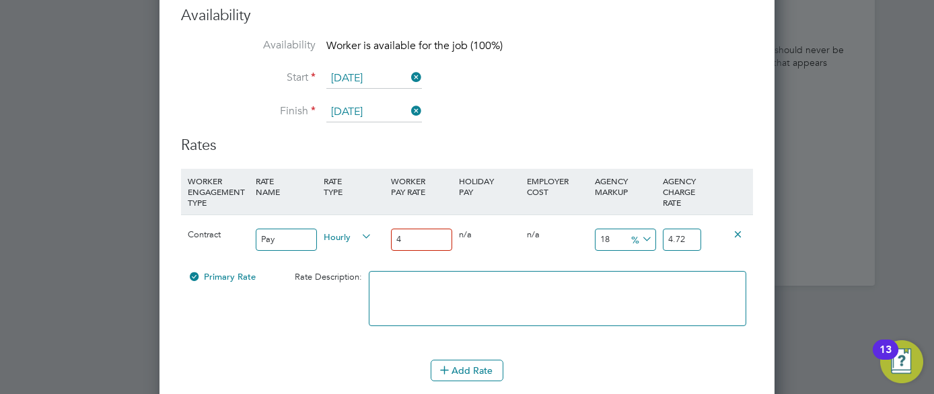
type input "47"
type input "55.46"
type input "4"
type input "4.72"
type input "46"
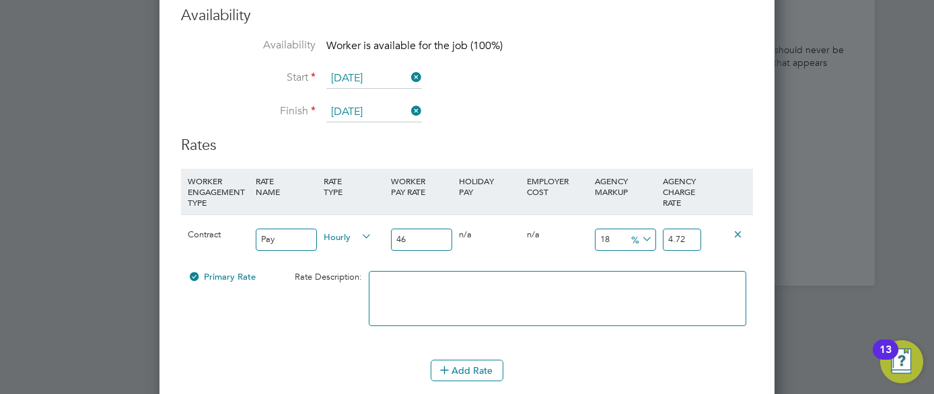
type input "54.28"
type input "4"
type input "4.72"
type input "45"
type input "53.1"
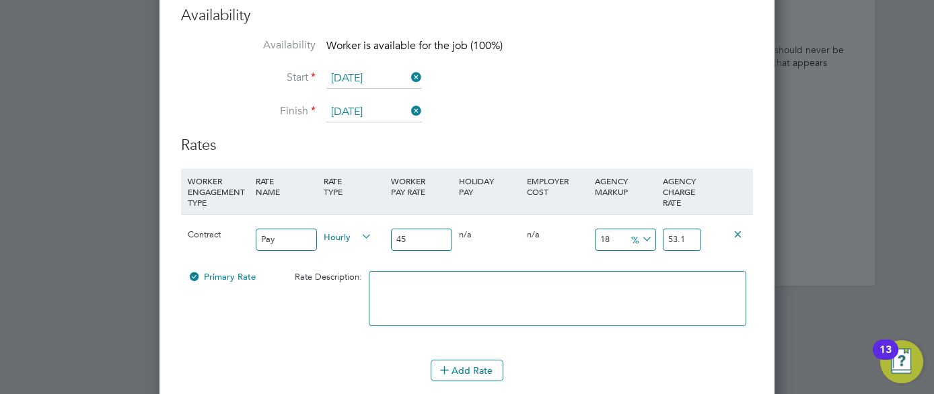
type input "45"
click at [623, 236] on input "18" at bounding box center [625, 240] width 61 height 22
type input "1"
type input "45.45"
type input "2"
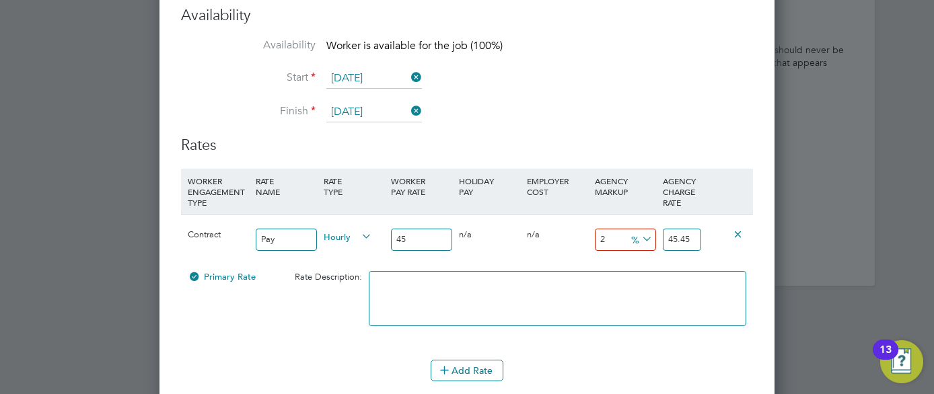
type input "45.9"
type input "23"
type input "55.35"
type input "22"
type input "54.9"
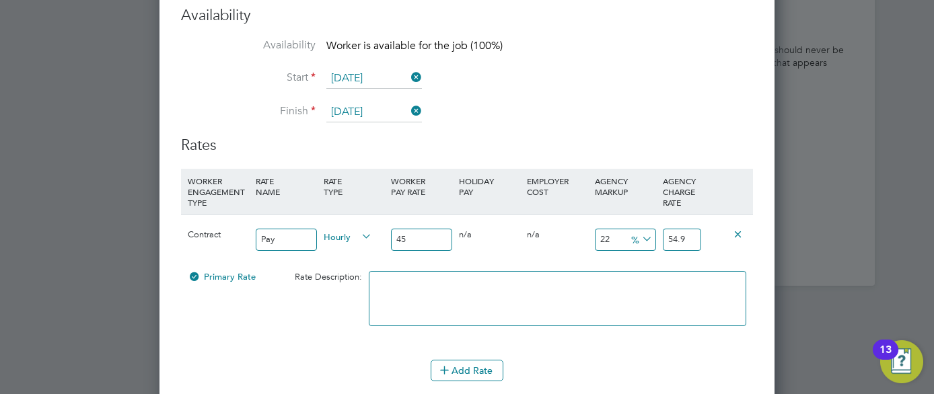
type input "21"
type input "54.45"
type input "22"
type input "54.9"
type input "23"
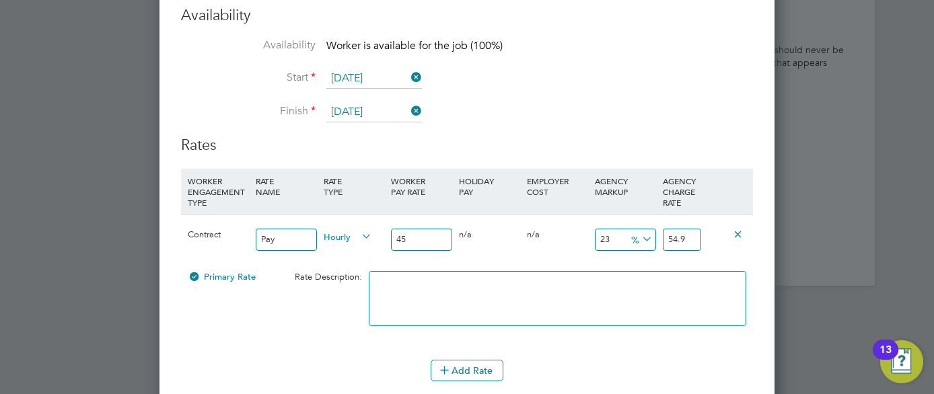
type input "55.35"
click at [862, 310] on div at bounding box center [467, 197] width 934 height 394
click at [687, 366] on div "Add Rate" at bounding box center [467, 371] width 572 height 22
click at [820, 342] on div at bounding box center [467, 197] width 934 height 394
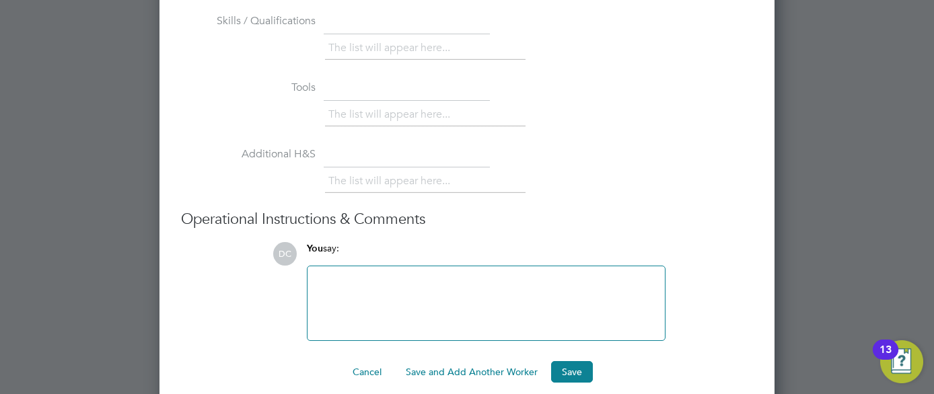
scroll to position [3325, 0]
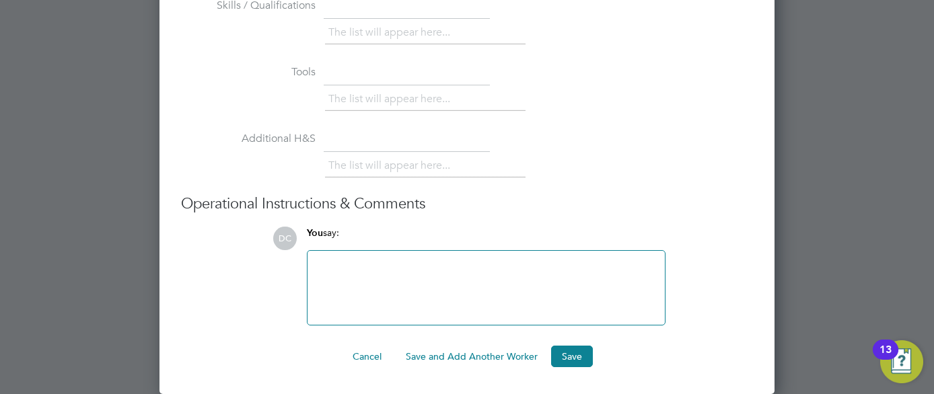
click at [468, 277] on div at bounding box center [486, 288] width 341 height 58
click at [429, 265] on div "Advanced Craft Bricklaying" at bounding box center [486, 288] width 341 height 58
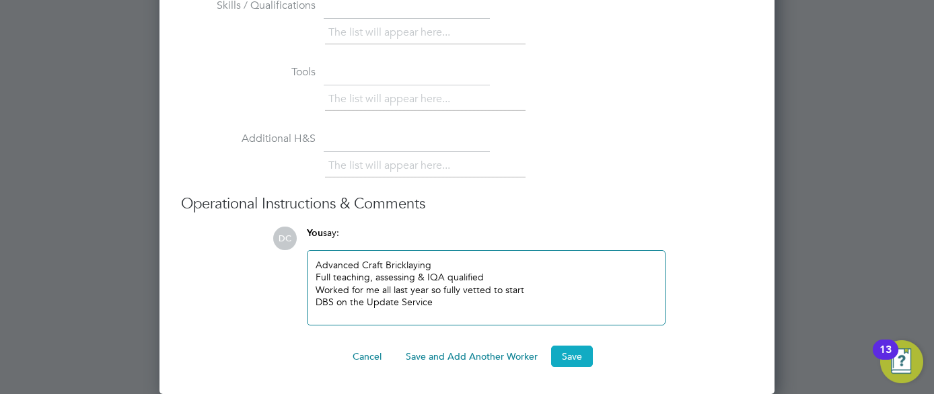
click at [580, 358] on button "Save" at bounding box center [572, 357] width 42 height 22
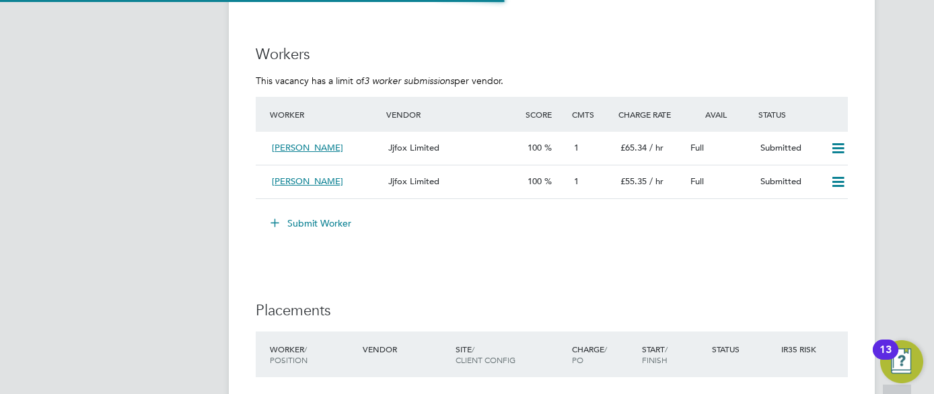
scroll to position [40, 94]
click at [580, 152] on div "1" at bounding box center [592, 148] width 46 height 22
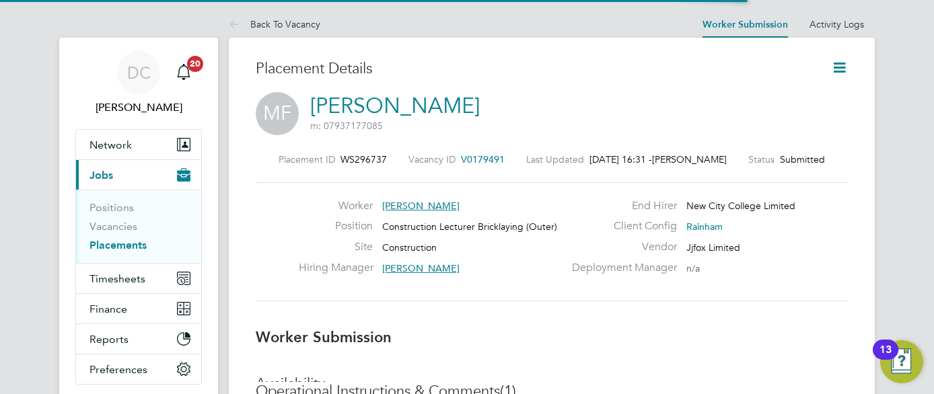
scroll to position [7, 7]
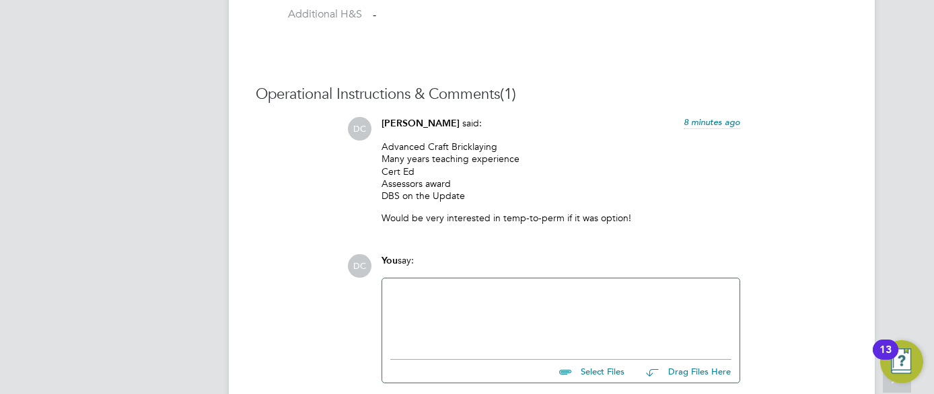
click at [602, 366] on input "file" at bounding box center [631, 369] width 202 height 19
type input "C:\fakepath\Martin HQ00482413.docx"
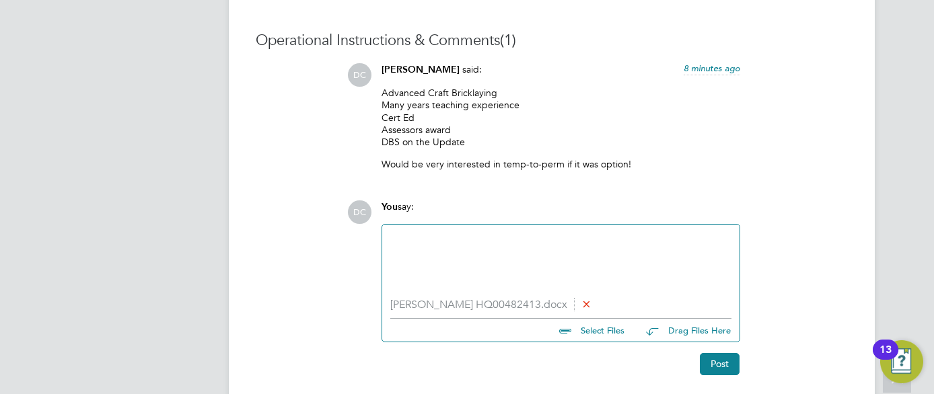
scroll to position [1289, 0]
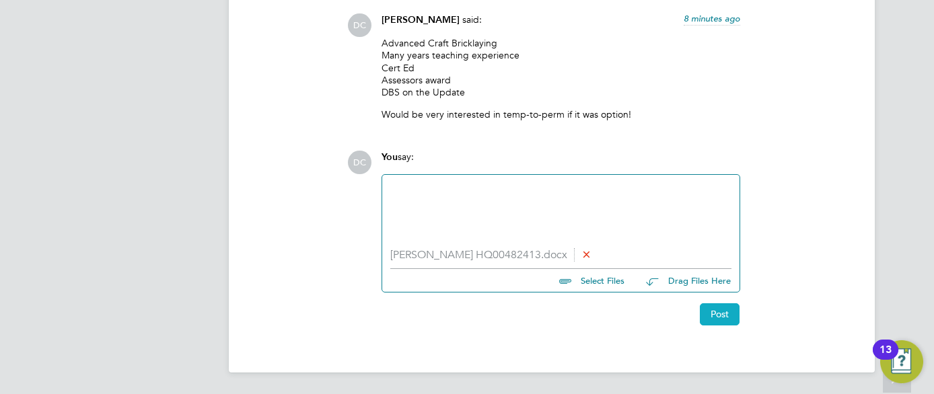
click at [730, 319] on button "Post" at bounding box center [720, 315] width 40 height 22
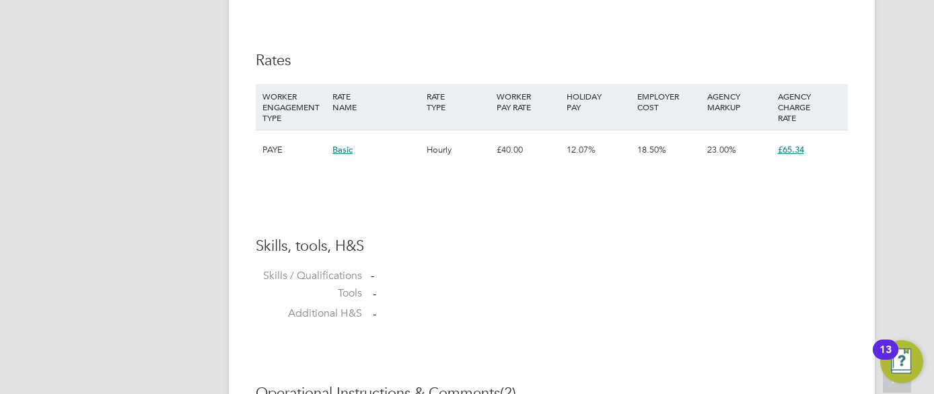
scroll to position [858, 0]
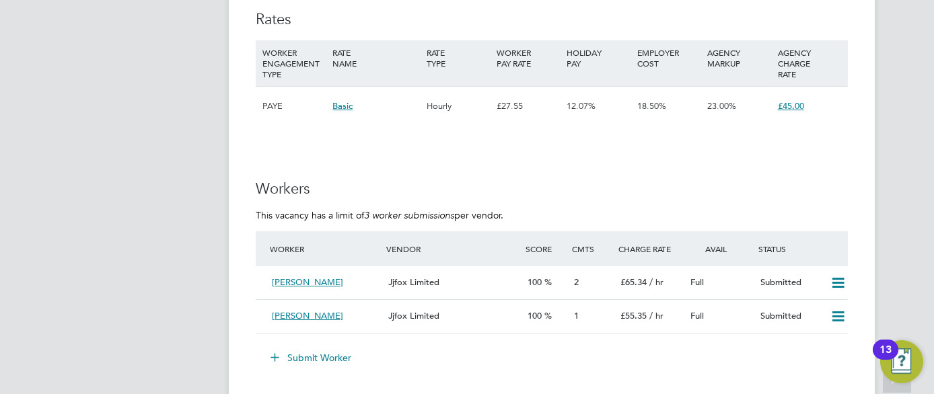
scroll to position [2316, 0]
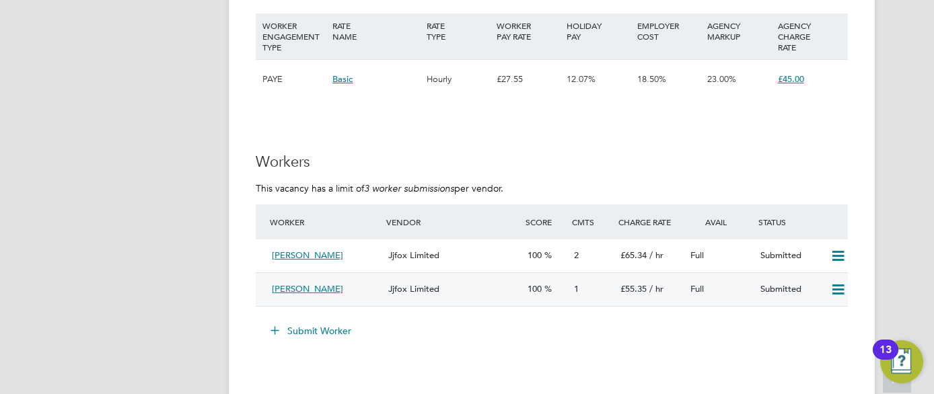
click at [578, 288] on span "1" at bounding box center [576, 288] width 5 height 11
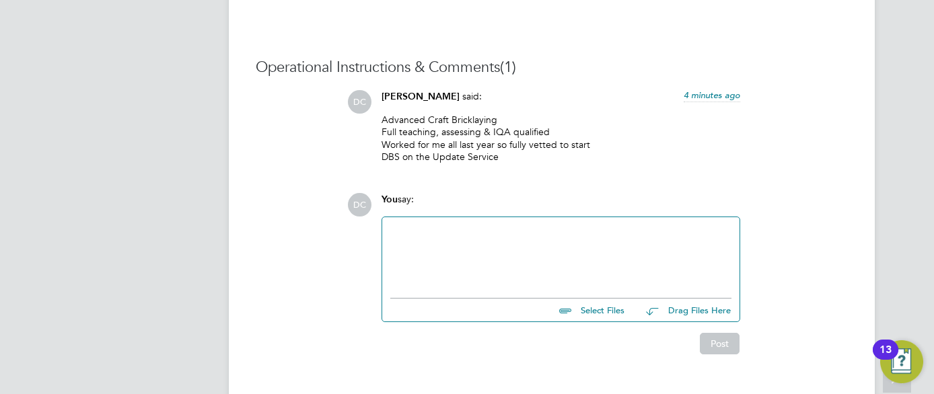
scroll to position [1241, 0]
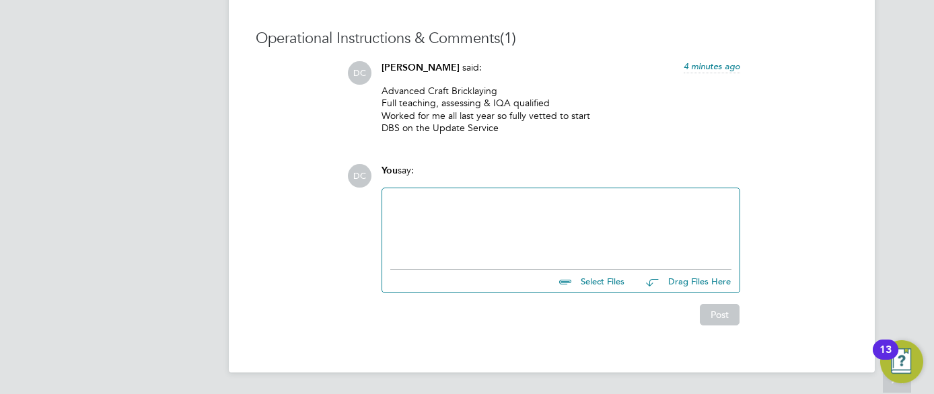
click at [600, 285] on input "file" at bounding box center [631, 279] width 202 height 19
type input "C:\fakepath\Matthew HQ00619061.docx"
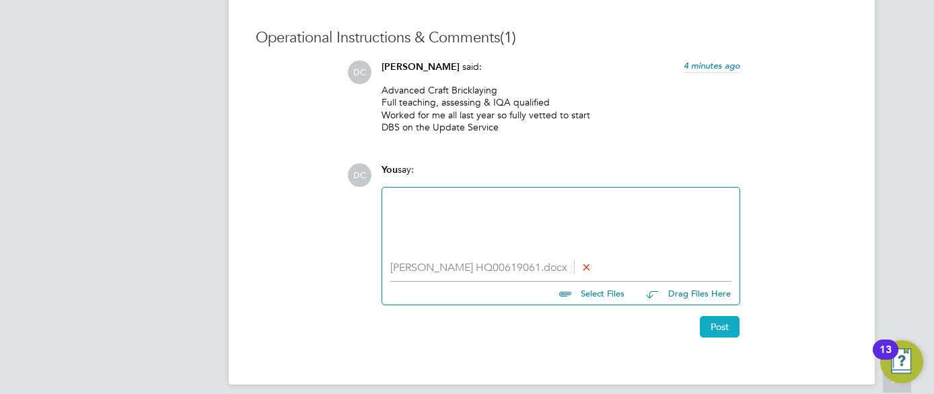
click at [728, 322] on button "Post" at bounding box center [720, 327] width 40 height 22
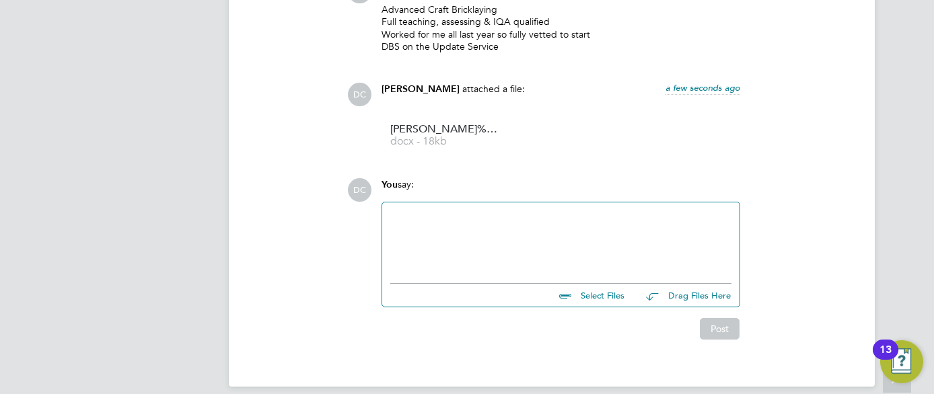
scroll to position [1337, 0]
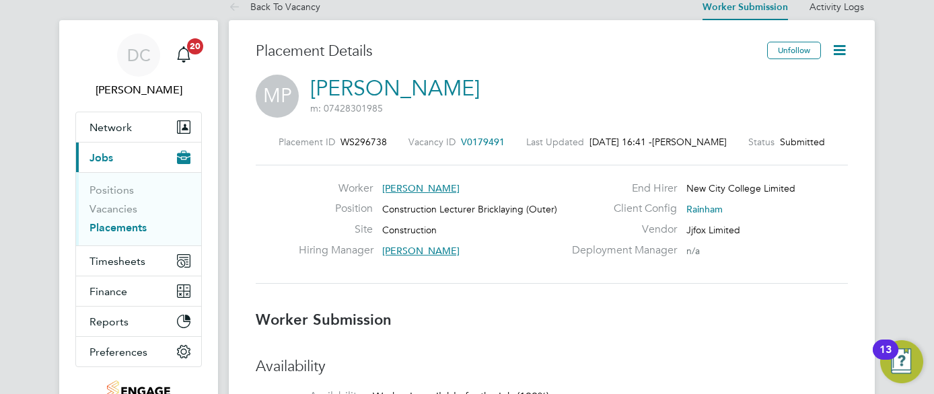
scroll to position [0, 0]
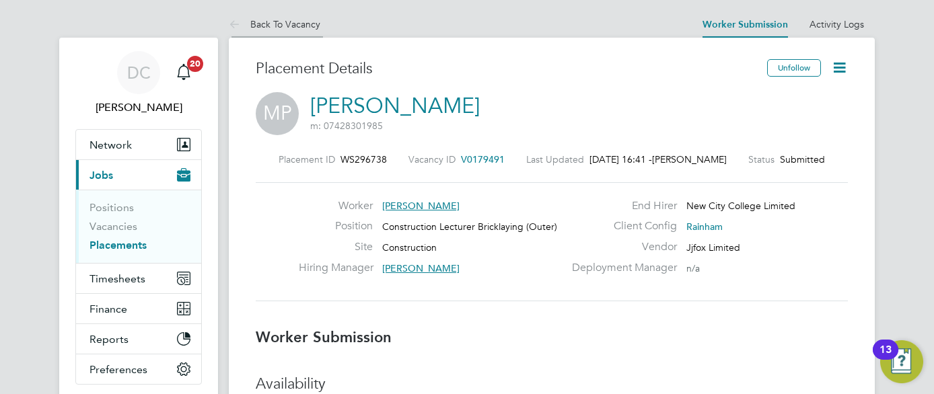
click at [288, 26] on link "Back To Vacancy" at bounding box center [275, 24] width 92 height 12
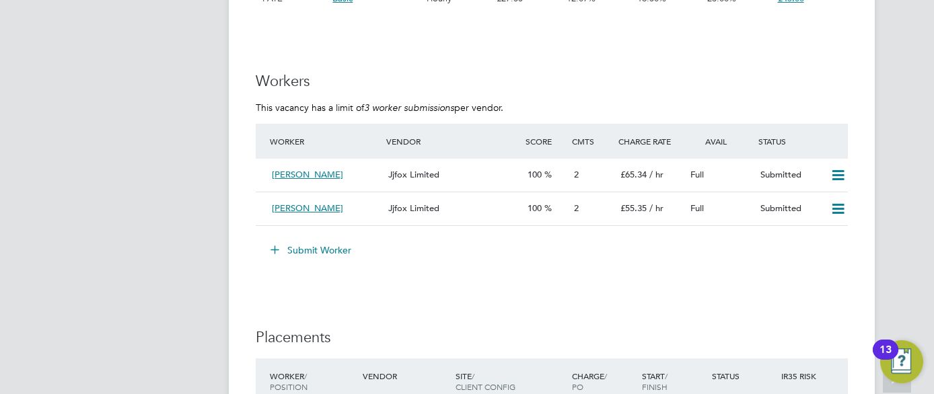
scroll to position [2423, 0]
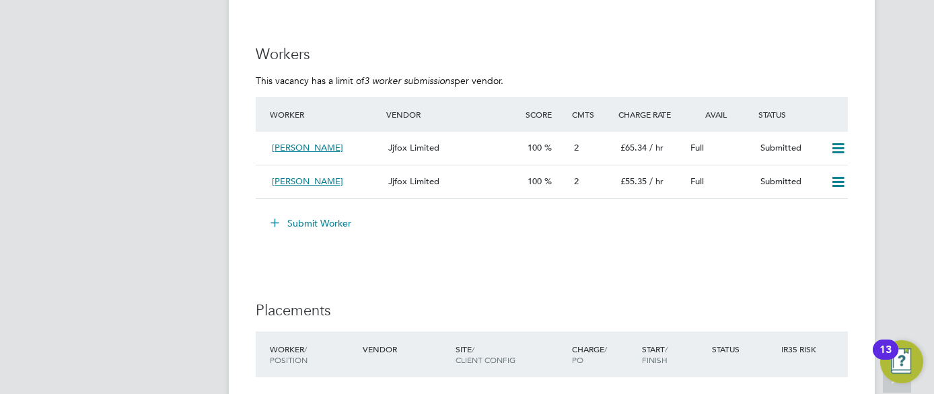
click at [278, 221] on icon at bounding box center [275, 222] width 10 height 10
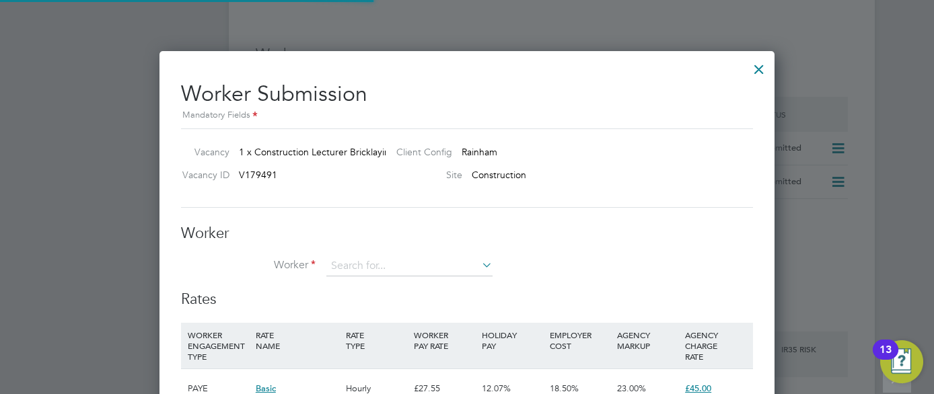
scroll to position [20, 350]
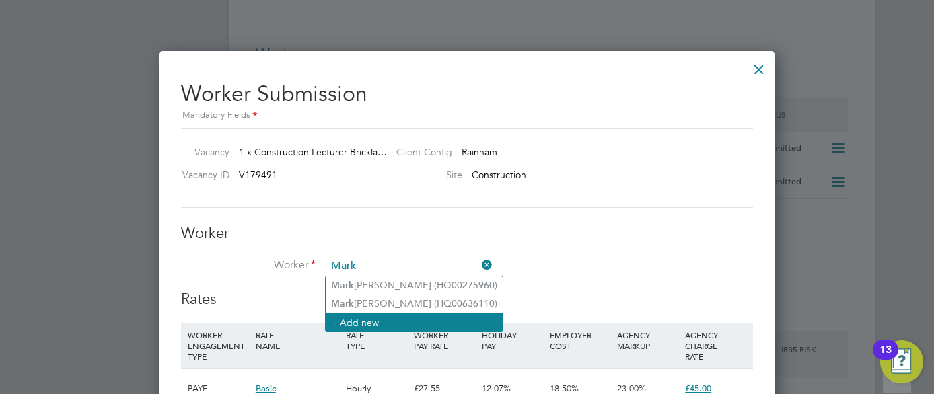
type input "Mark"
click at [355, 323] on li "+ Add new" at bounding box center [414, 323] width 177 height 18
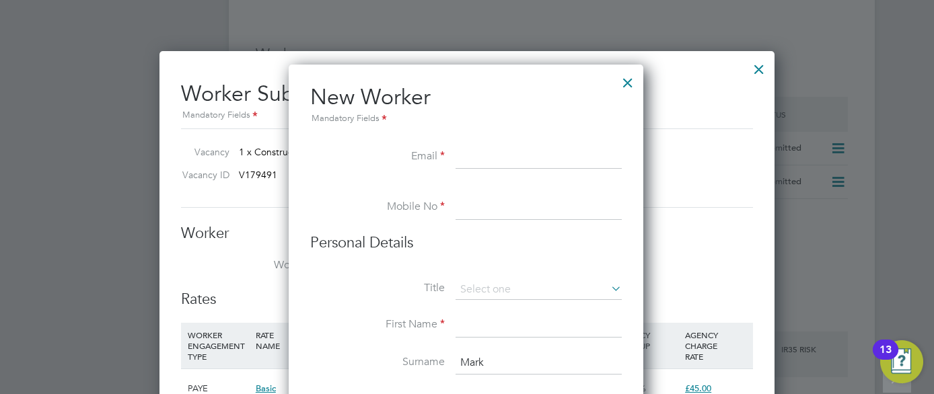
paste input "[EMAIL_ADDRESS][DOMAIN_NAME]"
type input "[EMAIL_ADDRESS][DOMAIN_NAME]"
click at [481, 203] on input at bounding box center [539, 208] width 166 height 24
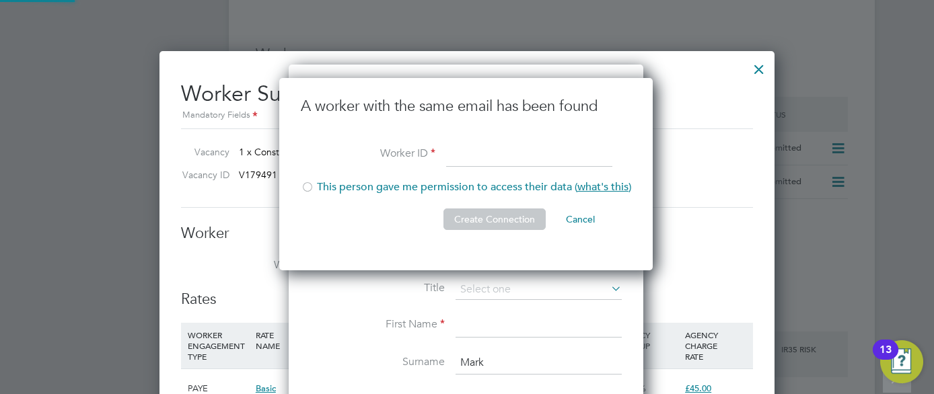
scroll to position [193, 376]
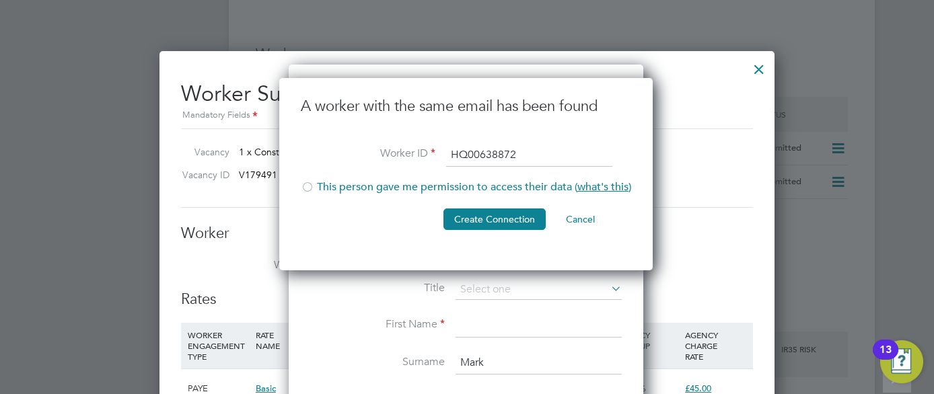
type input "HQ00638872"
click at [309, 185] on div at bounding box center [307, 188] width 13 height 13
click at [473, 218] on button "Create Connection" at bounding box center [495, 220] width 102 height 22
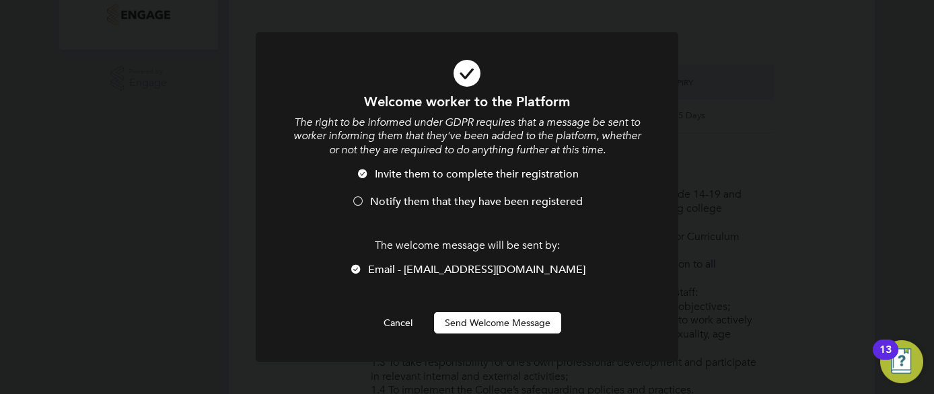
click at [386, 197] on span "Notify them that they have been registered" at bounding box center [476, 201] width 213 height 13
click at [514, 326] on button "Send Welcome Message" at bounding box center [497, 323] width 127 height 22
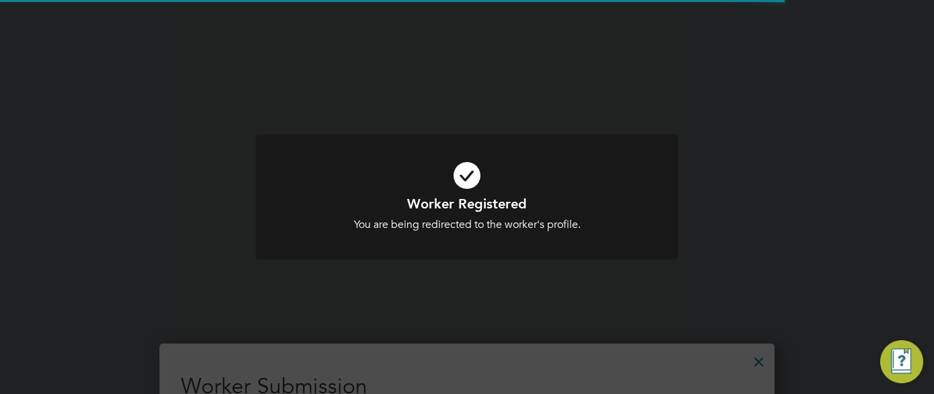
scroll to position [2423, 0]
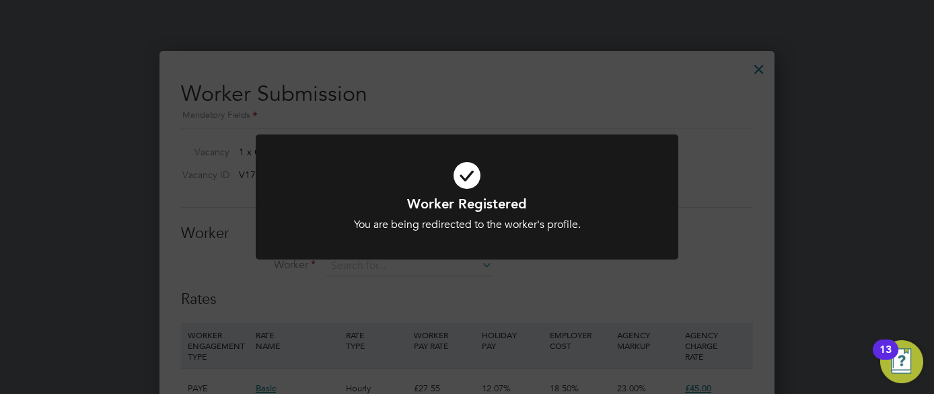
click at [732, 100] on div "Worker Registered You are being redirected to the worker's profile. Cancel Okay" at bounding box center [467, 197] width 934 height 394
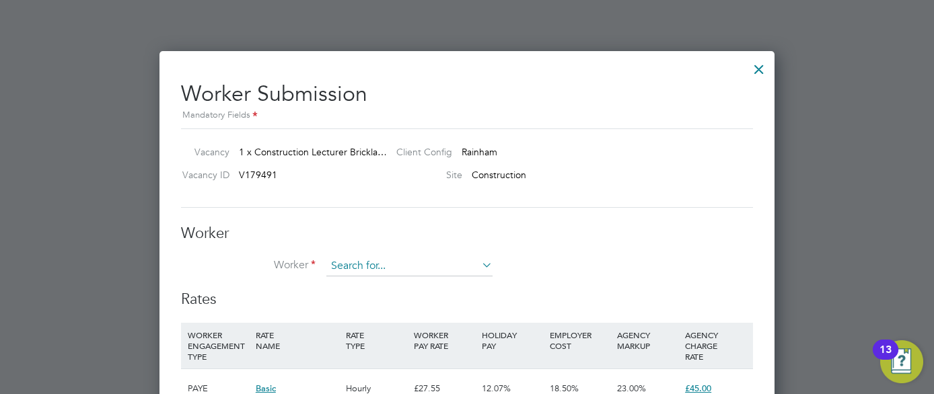
click at [430, 257] on input at bounding box center [409, 266] width 166 height 20
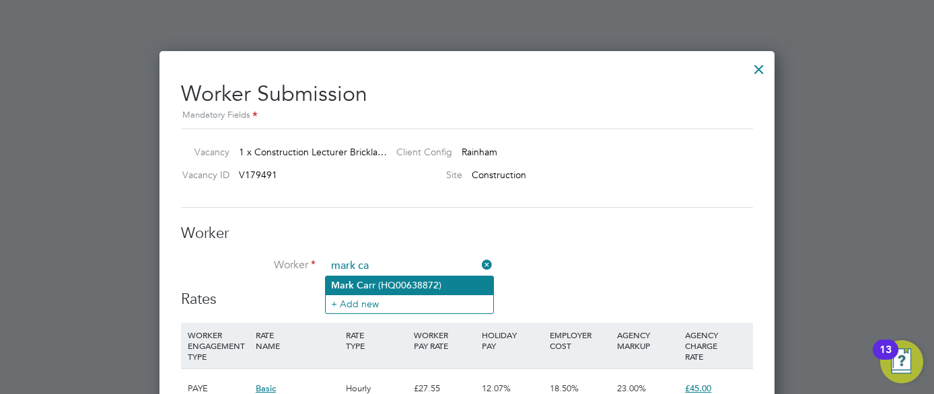
click at [406, 280] on li "Mark Ca rr (HQ00638872)" at bounding box center [410, 286] width 168 height 18
type input "[PERSON_NAME] (HQ00638872)"
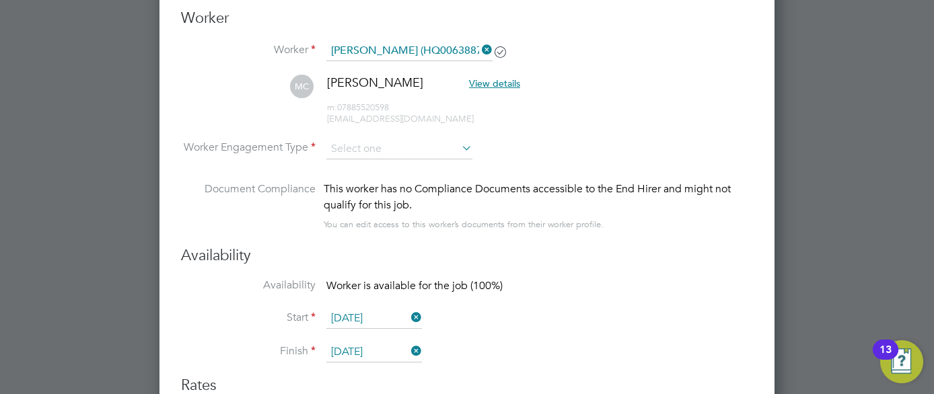
scroll to position [2666, 0]
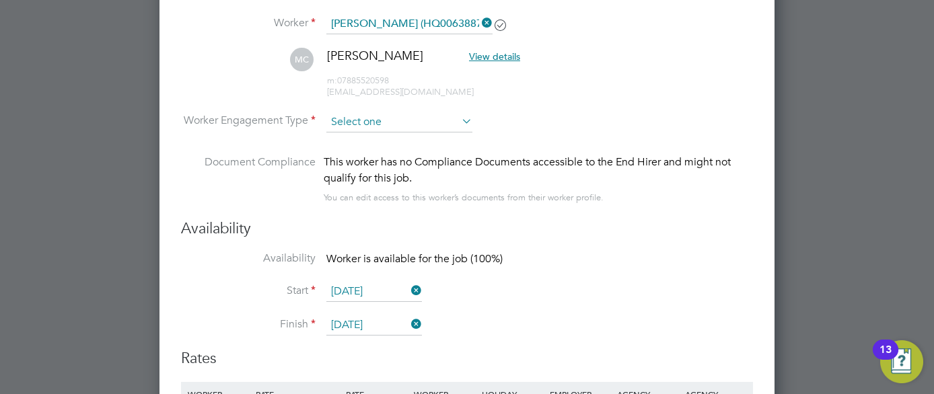
click at [445, 124] on input at bounding box center [399, 122] width 146 height 20
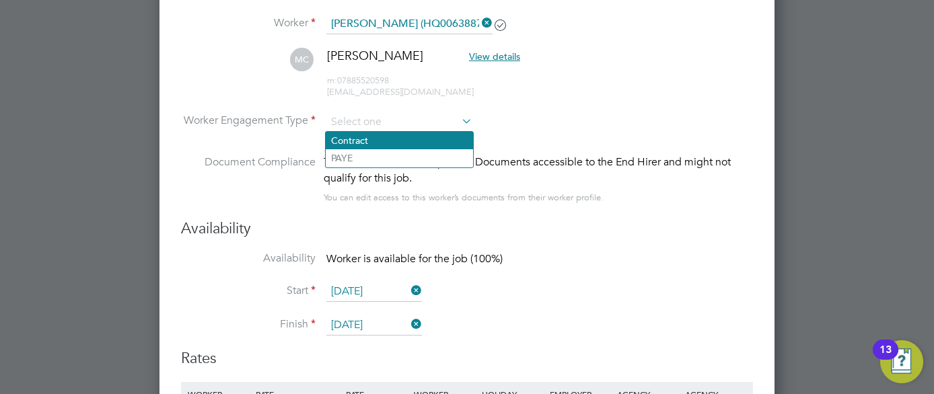
click at [378, 145] on li "Contract" at bounding box center [399, 141] width 147 height 18
type input "Contract"
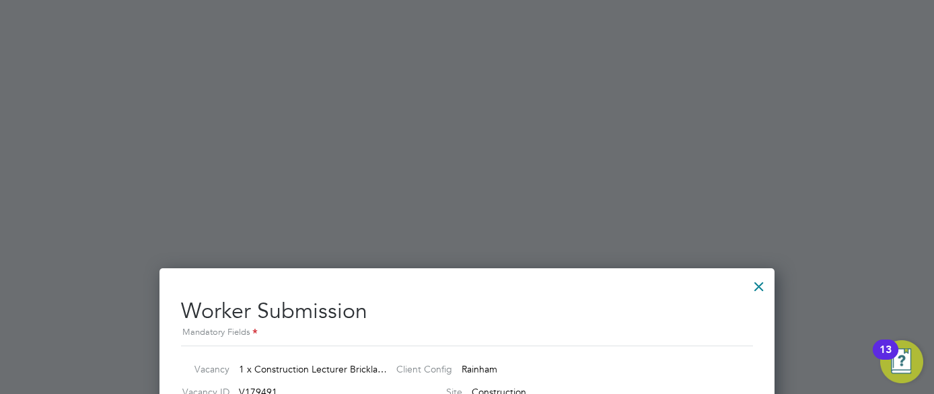
scroll to position [2125, 0]
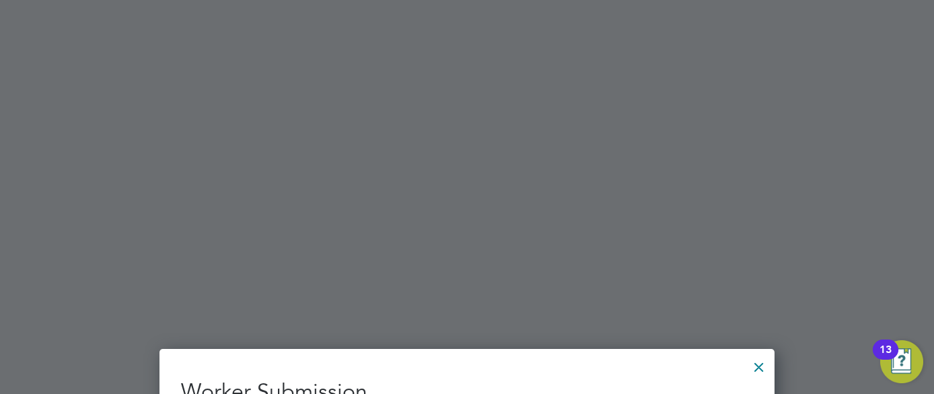
click at [758, 371] on div at bounding box center [759, 364] width 24 height 24
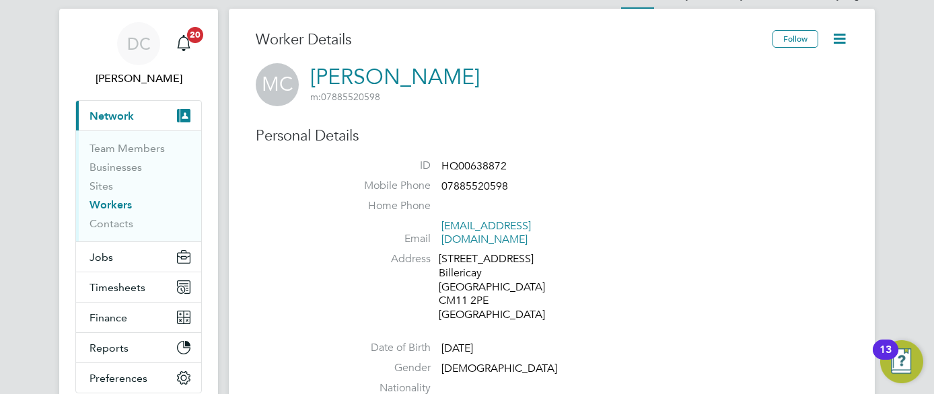
scroll to position [2, 0]
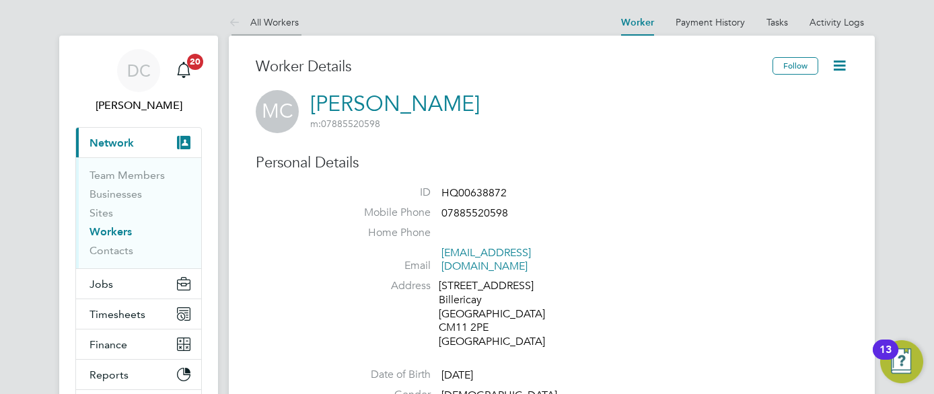
click at [278, 17] on link "All Workers" at bounding box center [264, 22] width 70 height 12
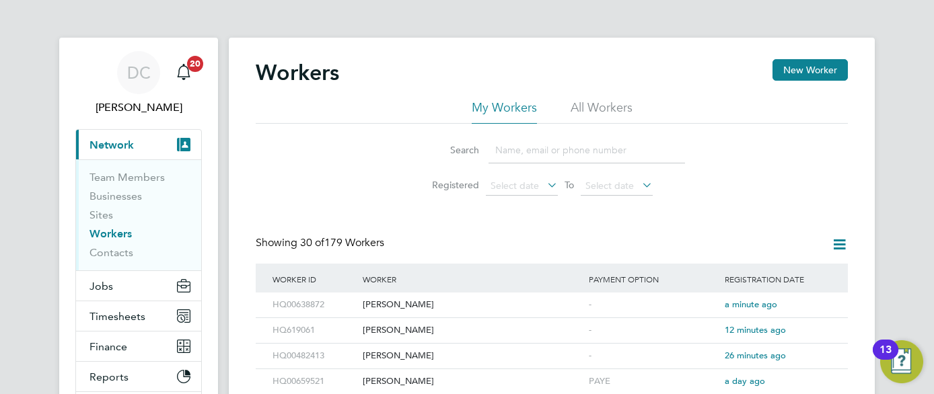
scroll to position [27, 0]
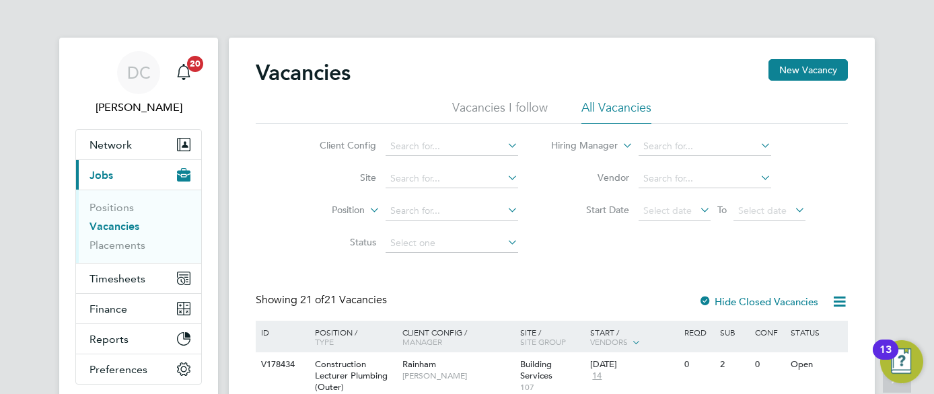
scroll to position [242, 0]
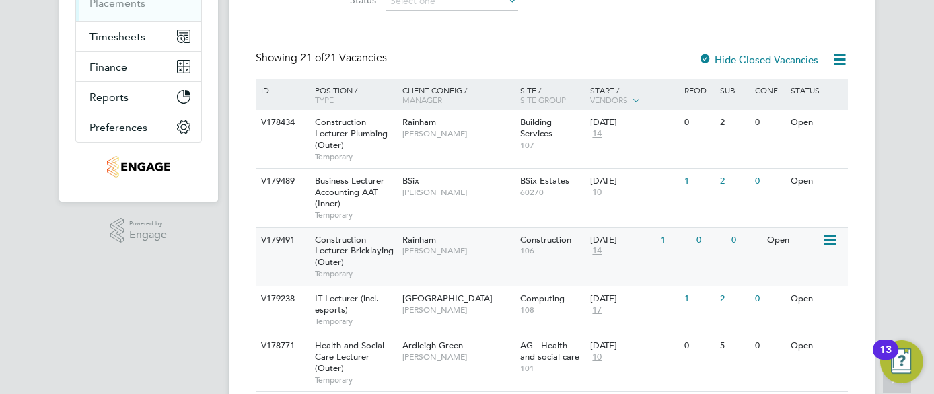
click at [466, 271] on div "V179491 Construction Lecturer Bricklaying (Outer) Temporary Rainham Ian Rist Co…" at bounding box center [552, 257] width 592 height 59
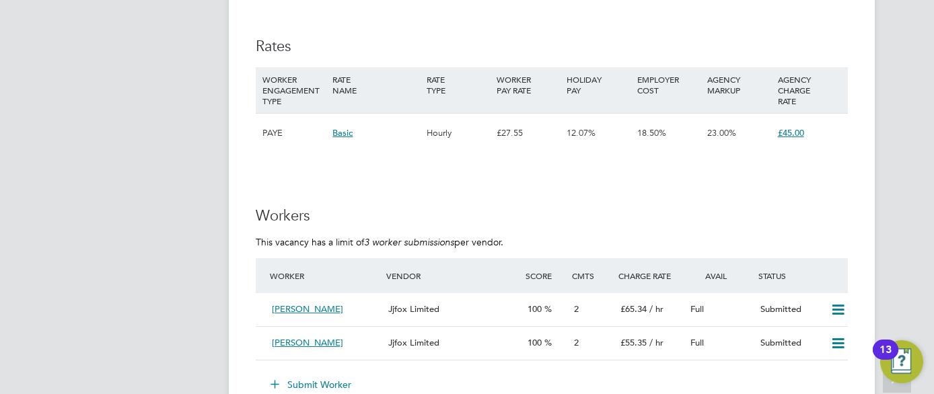
scroll to position [2289, 0]
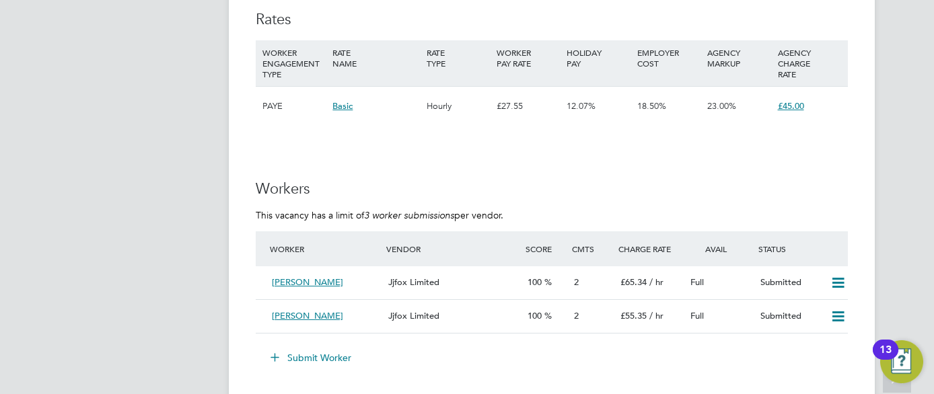
click at [299, 357] on button "Submit Worker" at bounding box center [311, 358] width 101 height 22
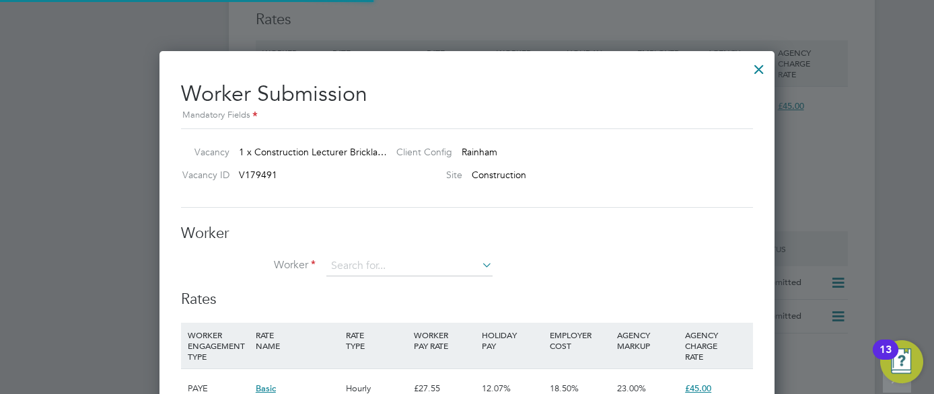
scroll to position [817, 616]
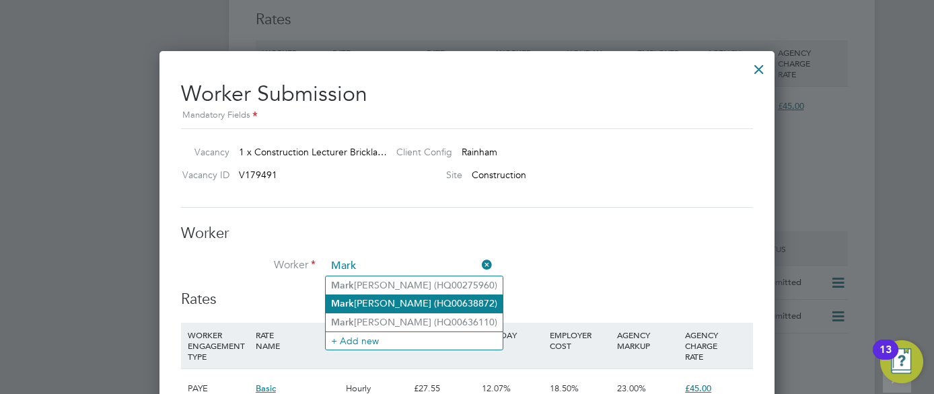
click at [391, 300] on li "[PERSON_NAME] (HQ00638872)" at bounding box center [414, 304] width 177 height 18
type input "[PERSON_NAME] (HQ00638872)"
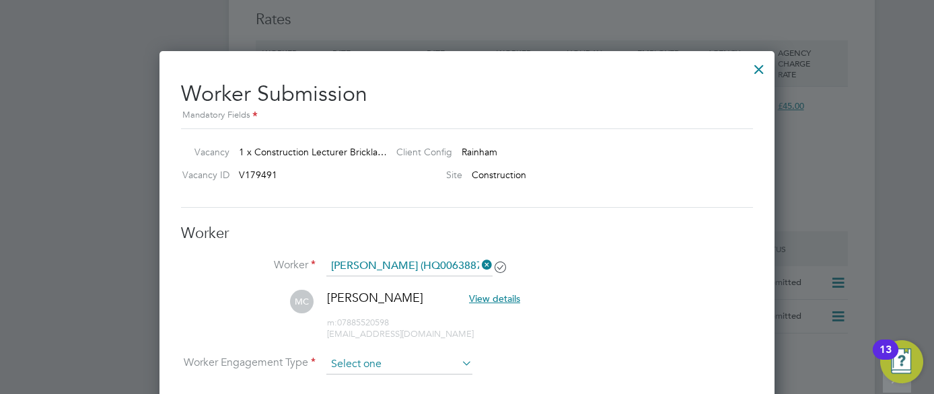
click at [444, 363] on input at bounding box center [399, 365] width 146 height 20
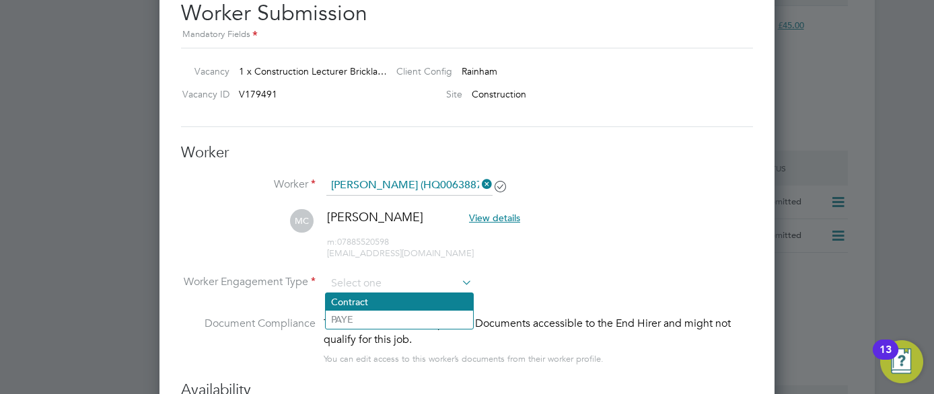
click at [386, 298] on li "Contract" at bounding box center [399, 302] width 147 height 18
type input "Contract"
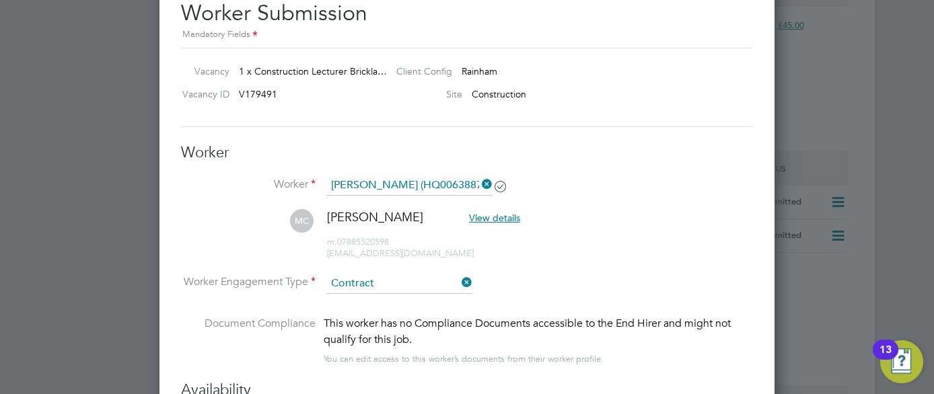
click at [631, 245] on li "MC [PERSON_NAME] View details m: 07885520598 [EMAIL_ADDRESS][DOMAIN_NAME]" at bounding box center [467, 241] width 572 height 64
click at [859, 125] on div at bounding box center [467, 197] width 934 height 394
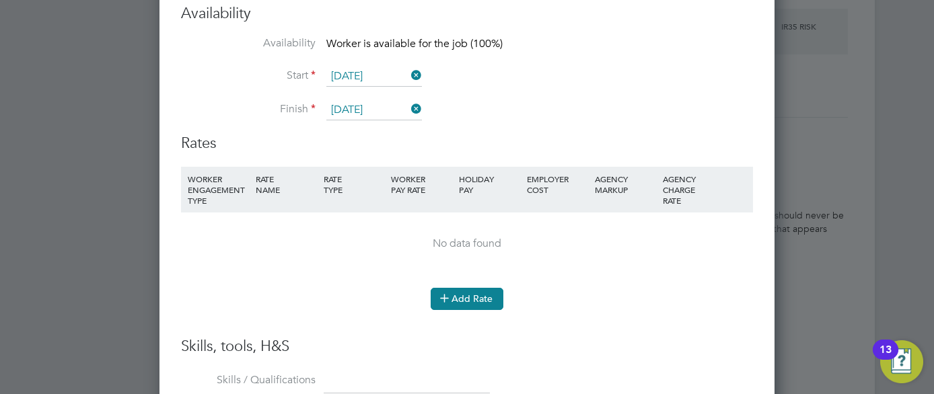
click at [480, 300] on button "Add Rate" at bounding box center [467, 299] width 73 height 22
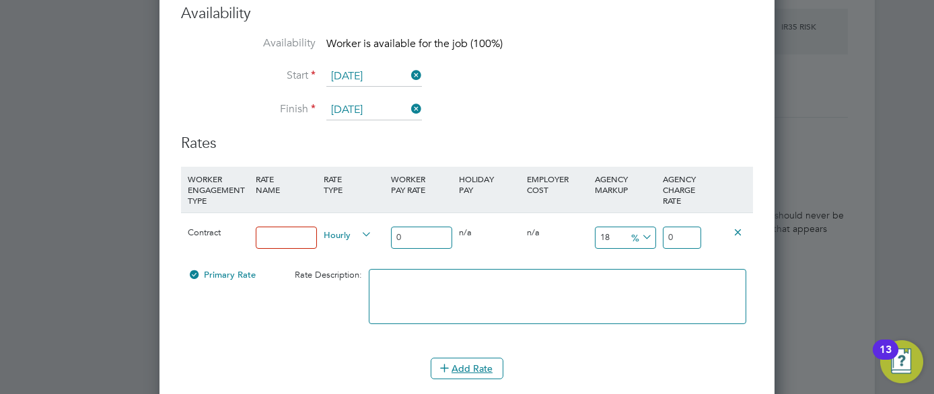
click at [307, 244] on input at bounding box center [286, 238] width 61 height 22
type input "Pay"
click at [423, 237] on input "0" at bounding box center [421, 238] width 61 height 22
type input "4"
type input "4.72"
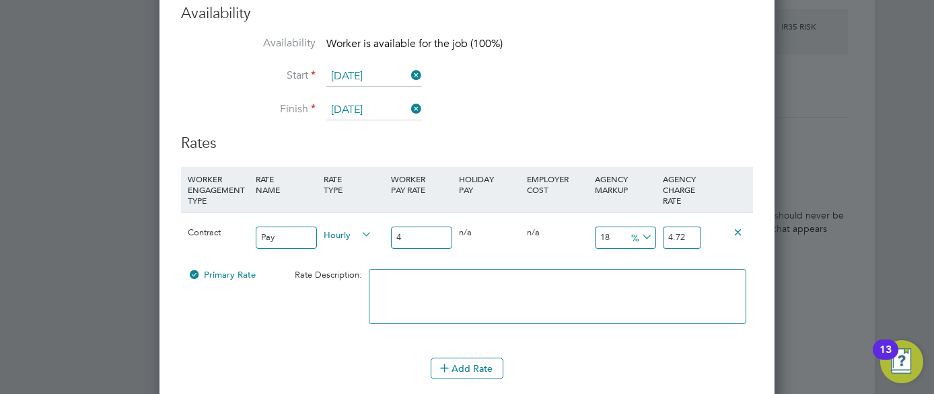
type input "42"
type input "49.56"
type input "42"
click at [639, 236] on icon at bounding box center [639, 237] width 0 height 19
click at [620, 240] on input "18" at bounding box center [625, 238] width 61 height 22
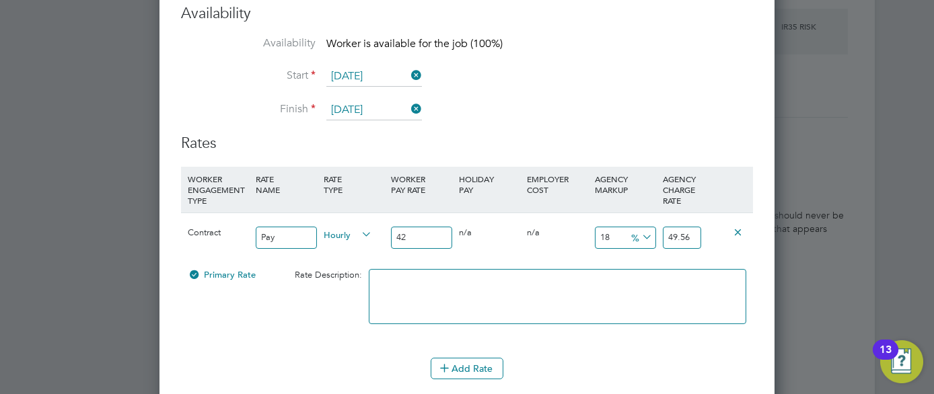
type input "17"
type input "49.14"
type input "16"
type input "48.72"
type input "15"
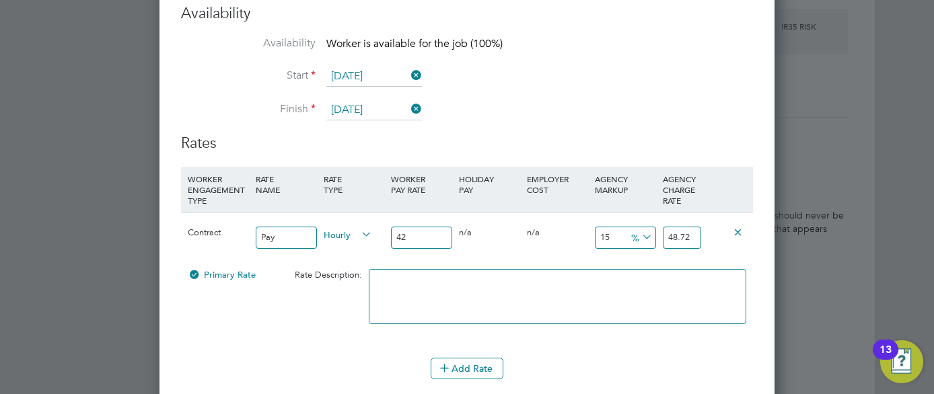
type input "48.3"
type input "16"
type input "48.72"
type input "17"
type input "49.14"
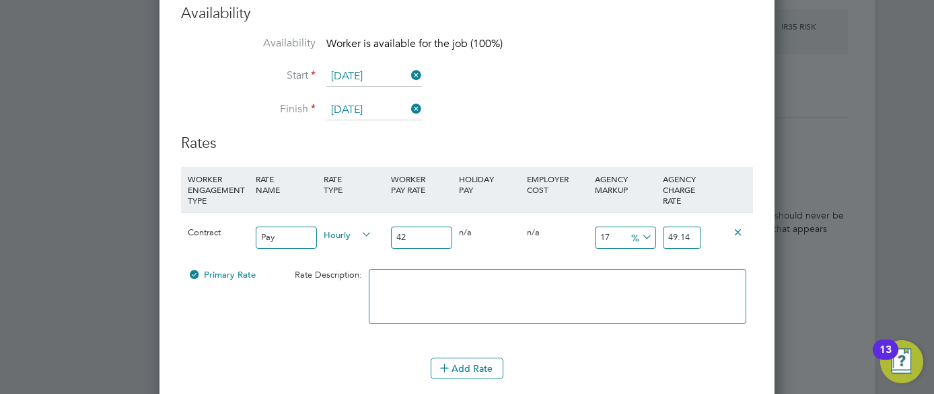
type input "18"
type input "49.56"
type input "19"
type input "49.98"
type input "20"
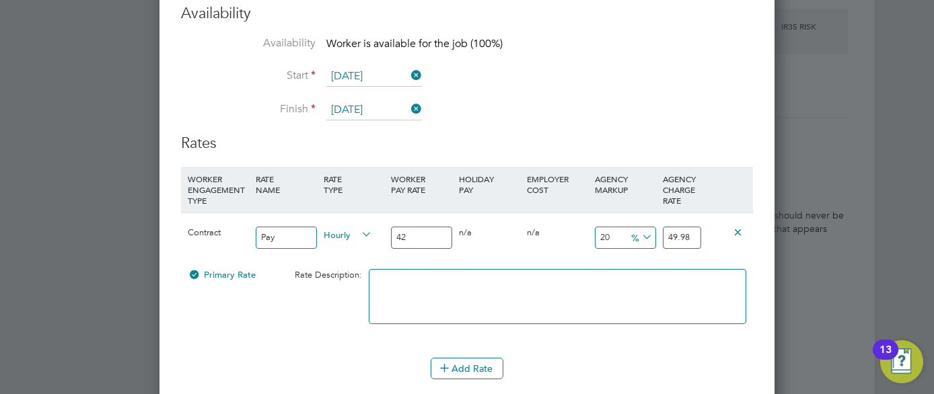
type input "50.4"
type input "21"
type input "50.82"
type input "22"
type input "51.24"
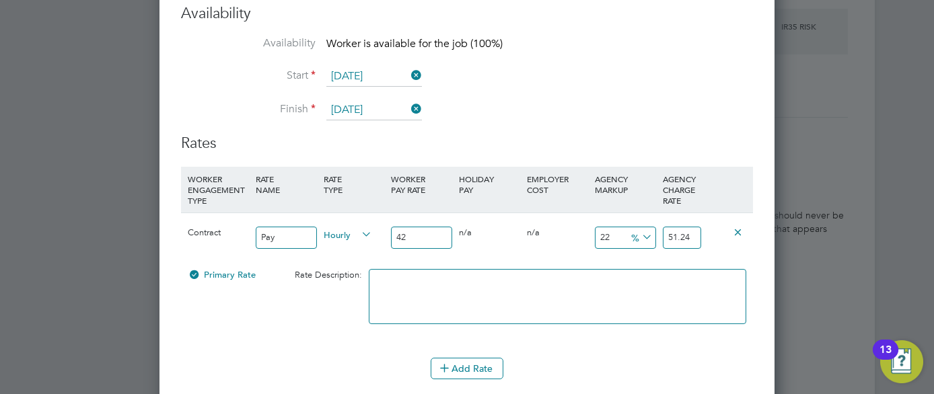
type input "23"
type input "51.66"
click at [415, 238] on input "42" at bounding box center [421, 238] width 61 height 22
type input "4"
type input "4.92"
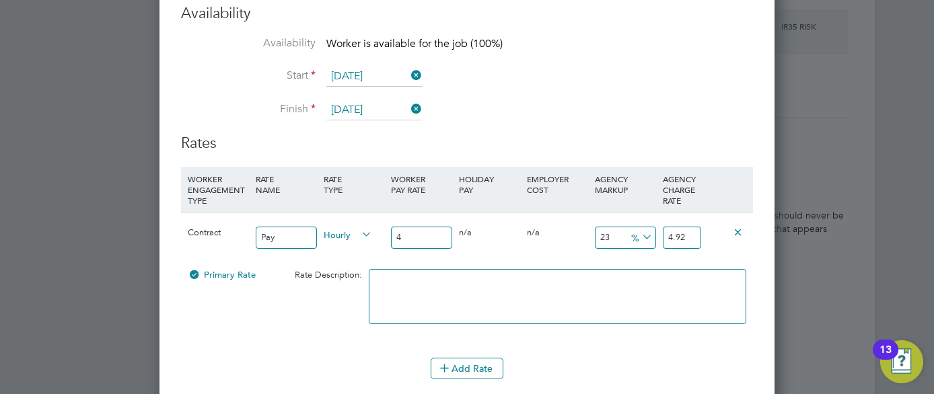
type input "44"
type input "54.12"
type input "4"
type input "4.92"
type input "43"
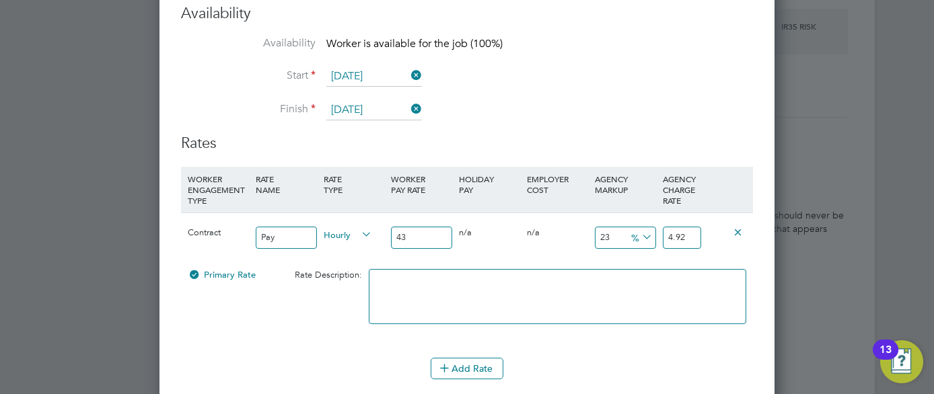
type input "52.89"
type input "4"
type input "4.92"
type input "44"
type input "54.12"
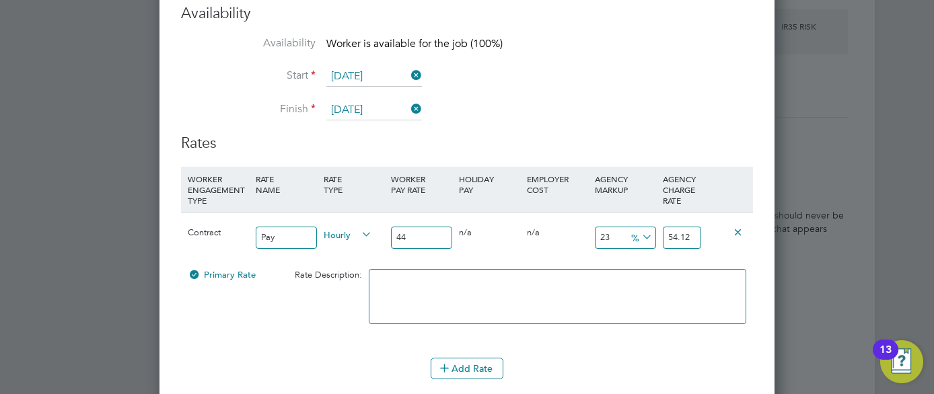
type input "4"
type input "4.92"
type input "43"
type input "52.89"
type input "4"
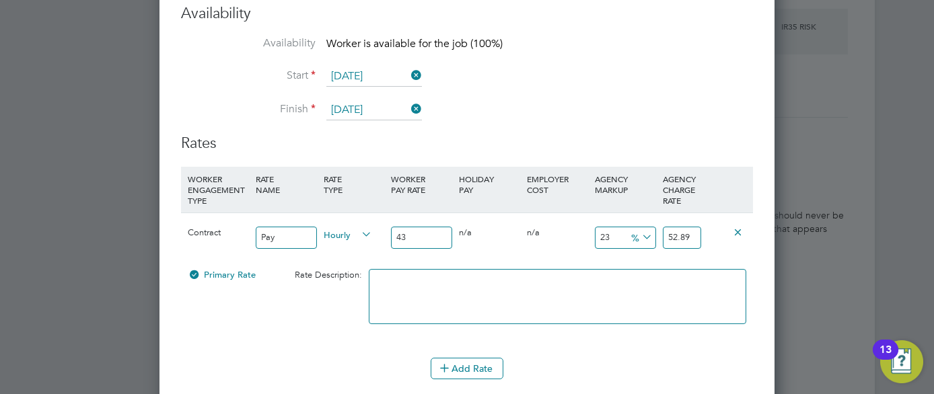
type input "4.92"
type input "40"
type input "49.2"
type input "4"
type input "4.92"
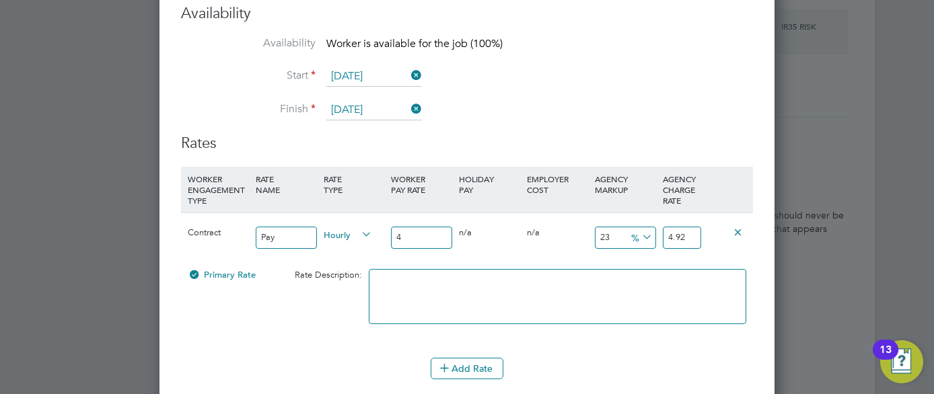
type input "42"
type input "51.66"
click at [668, 364] on div "Add Rate" at bounding box center [467, 369] width 572 height 22
click at [830, 317] on div at bounding box center [467, 197] width 934 height 394
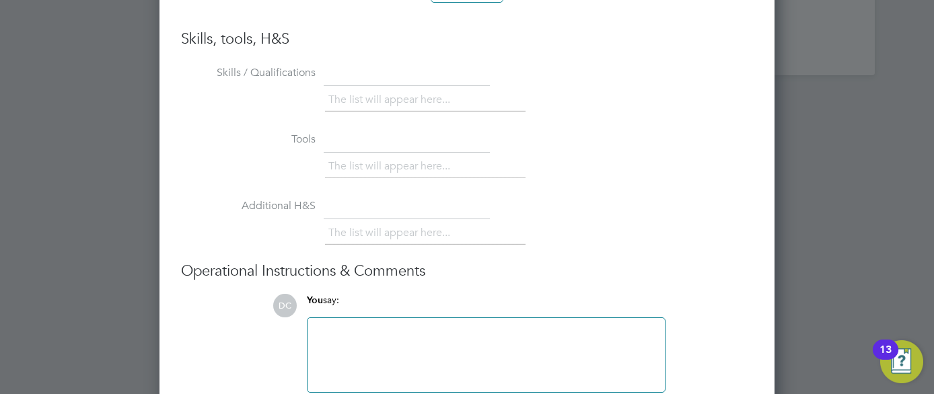
scroll to position [3191, 0]
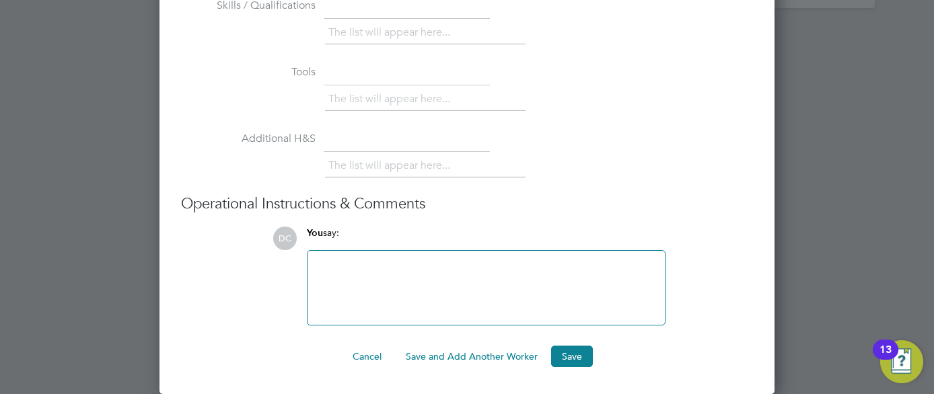
click at [482, 287] on div at bounding box center [486, 288] width 341 height 58
click at [316, 260] on div "FE Experience" at bounding box center [486, 288] width 341 height 58
click at [392, 265] on div "FE Experience" at bounding box center [486, 288] width 341 height 58
click at [464, 261] on div "FE Experience Advanced Craft Bricklaying" at bounding box center [486, 288] width 341 height 58
click at [444, 284] on div at bounding box center [486, 290] width 341 height 12
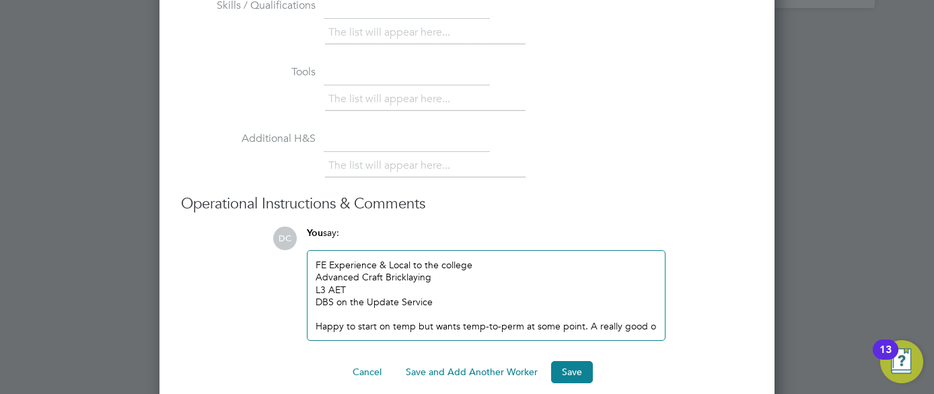
scroll to position [1274, 616]
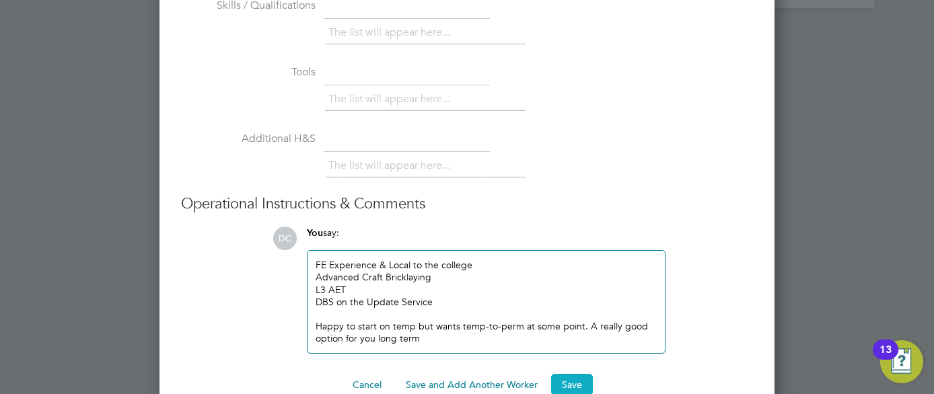
click at [566, 384] on button "Save" at bounding box center [572, 385] width 42 height 22
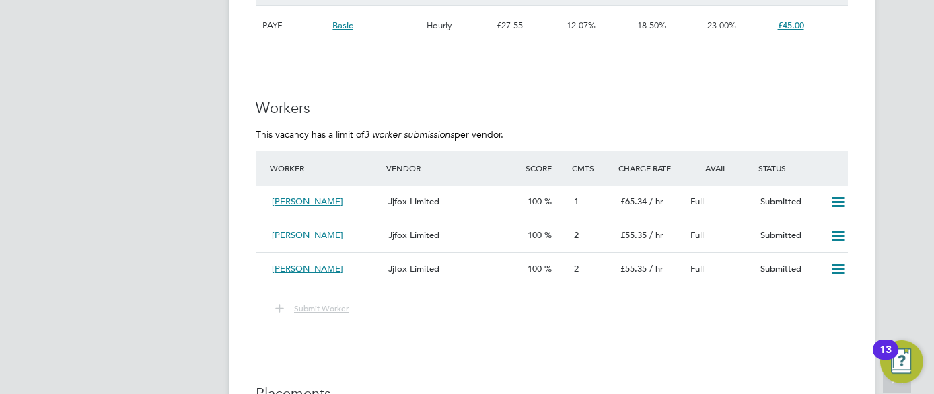
scroll to position [2396, 0]
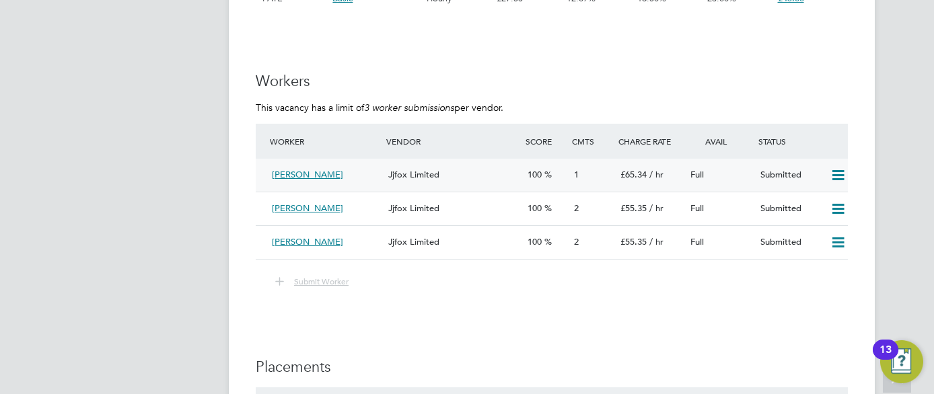
click at [577, 174] on span "1" at bounding box center [576, 174] width 5 height 11
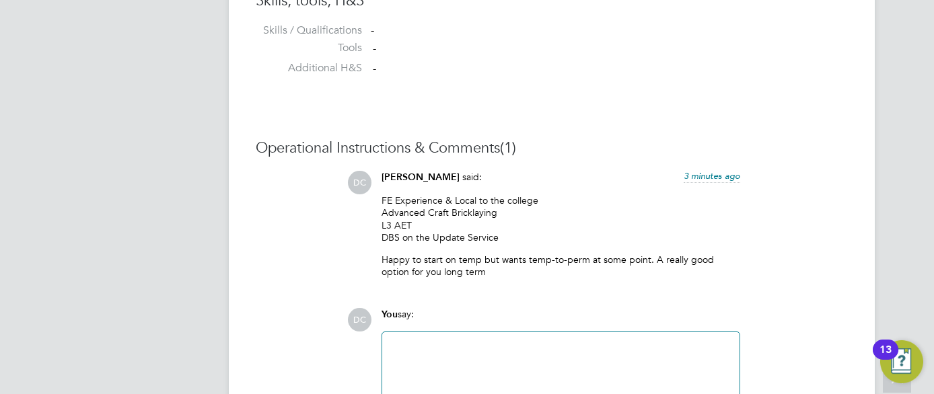
scroll to position [1158, 0]
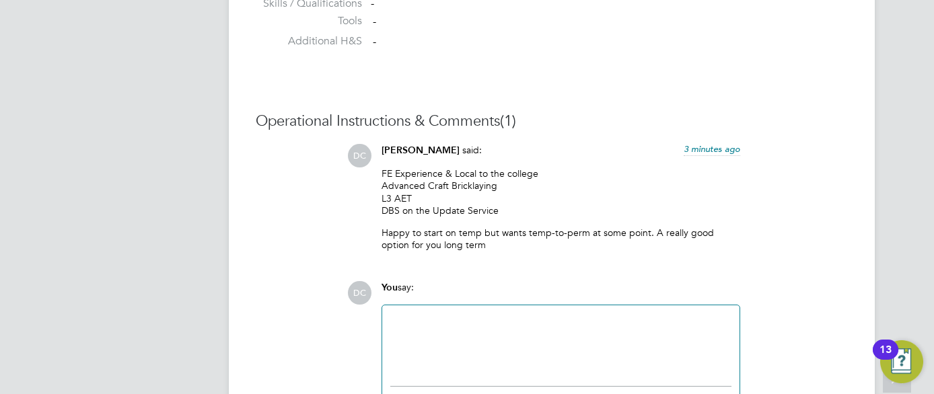
click at [488, 333] on div at bounding box center [560, 343] width 341 height 58
click at [800, 195] on div "DC [PERSON_NAME] said: 3 minutes ago FE Experience & Local to the college Advan…" at bounding box center [597, 202] width 501 height 117
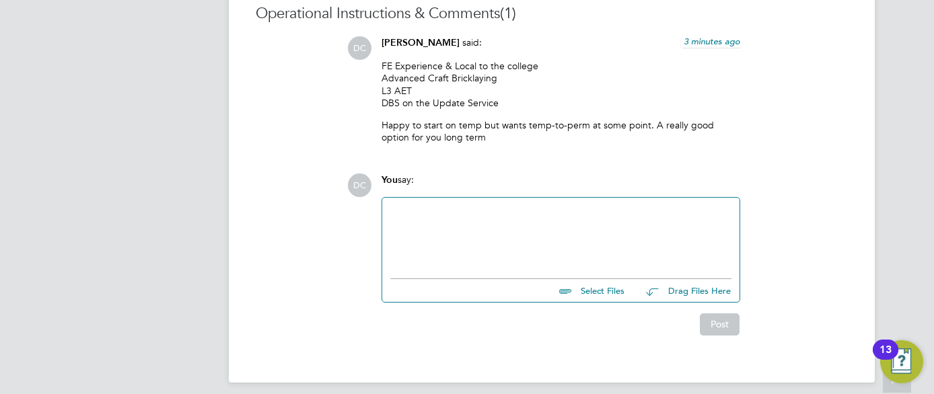
scroll to position [1276, 0]
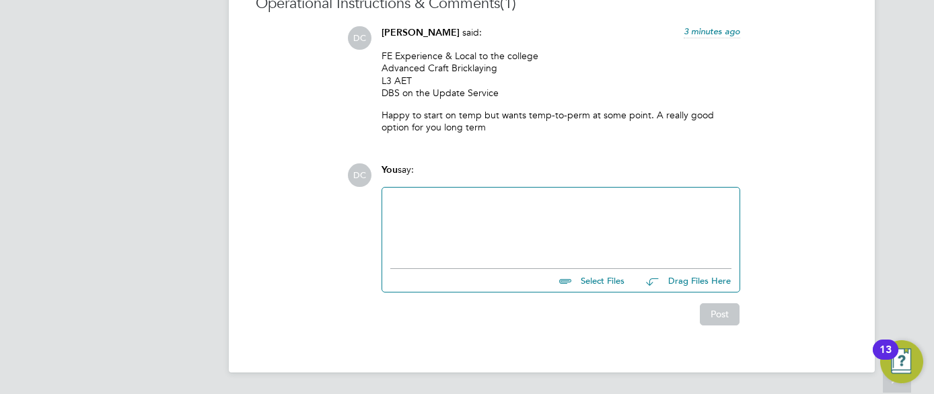
click at [590, 279] on input "file" at bounding box center [631, 278] width 202 height 19
type input "C:\fakepath\Mark HQ00638872.docx"
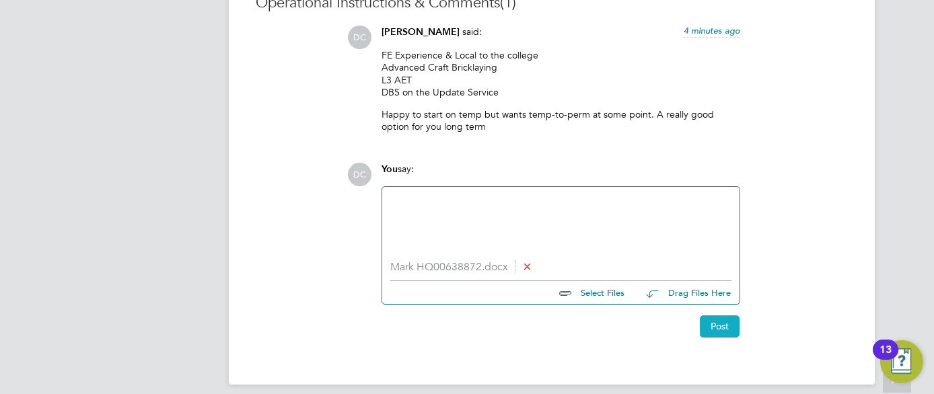
click at [727, 333] on button "Post" at bounding box center [720, 327] width 40 height 22
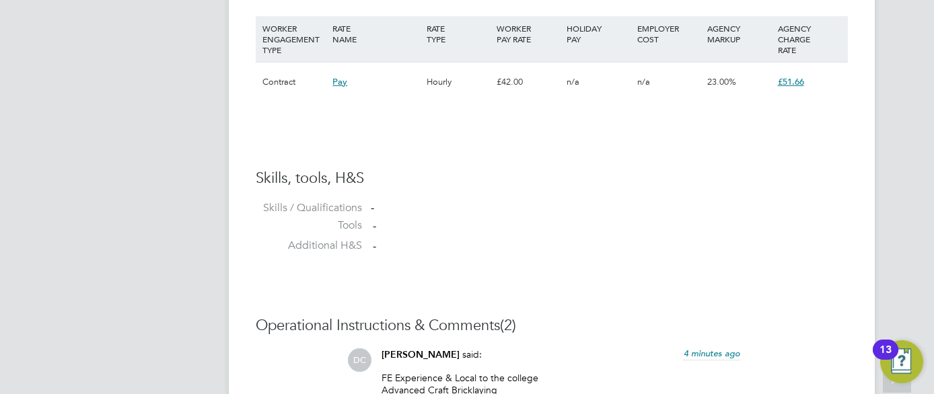
scroll to position [872, 0]
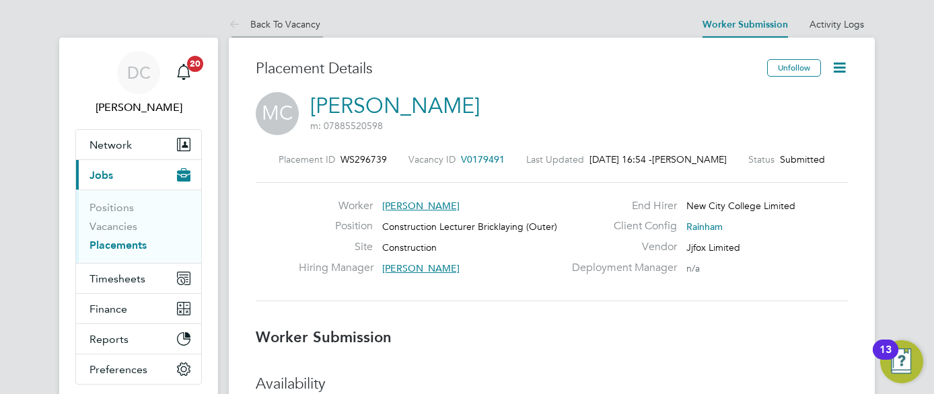
click at [277, 18] on link "Back To Vacancy" at bounding box center [275, 24] width 92 height 12
